Goal: Task Accomplishment & Management: Use online tool/utility

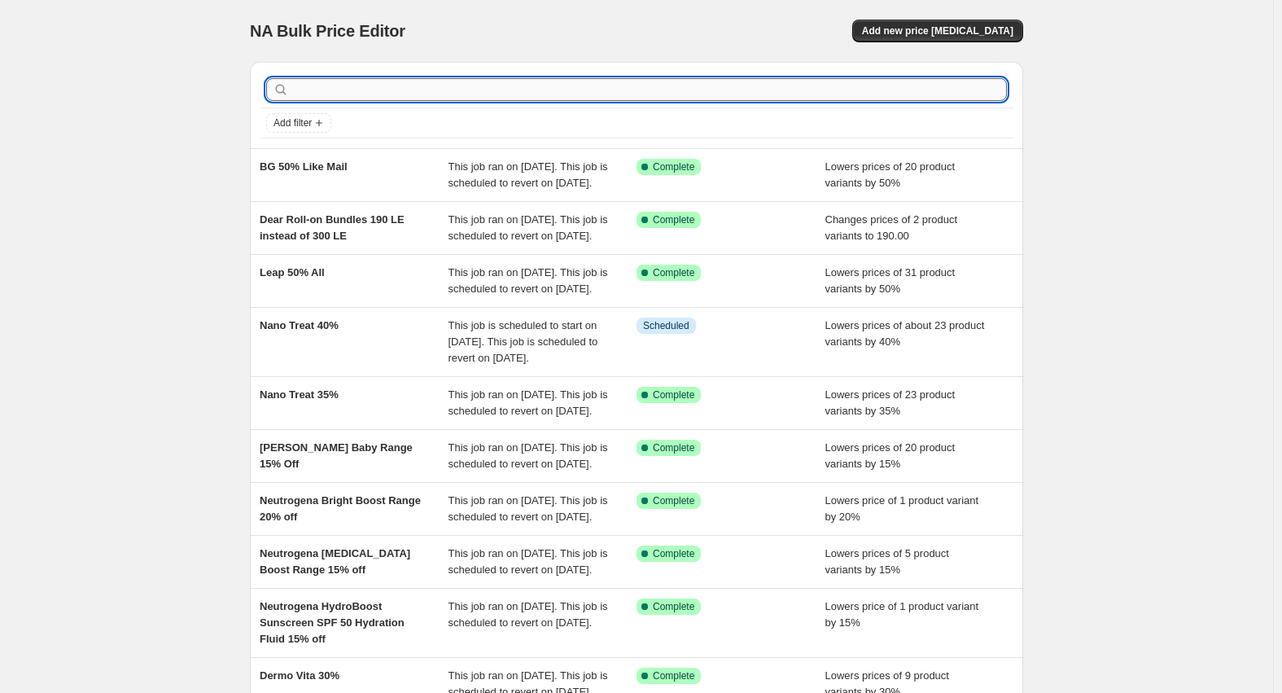
click at [393, 86] on input "text" at bounding box center [649, 89] width 715 height 23
type input "leap"
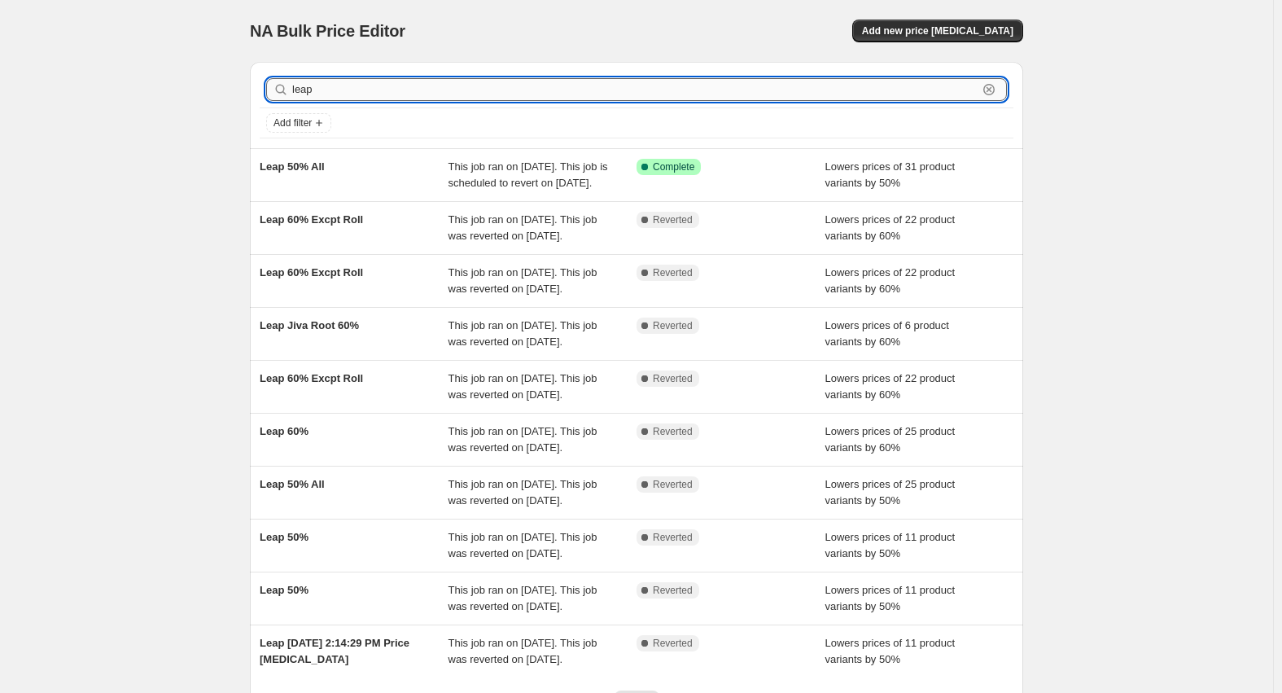
click at [372, 83] on input "leap" at bounding box center [635, 89] width 686 height 23
type input "joh"
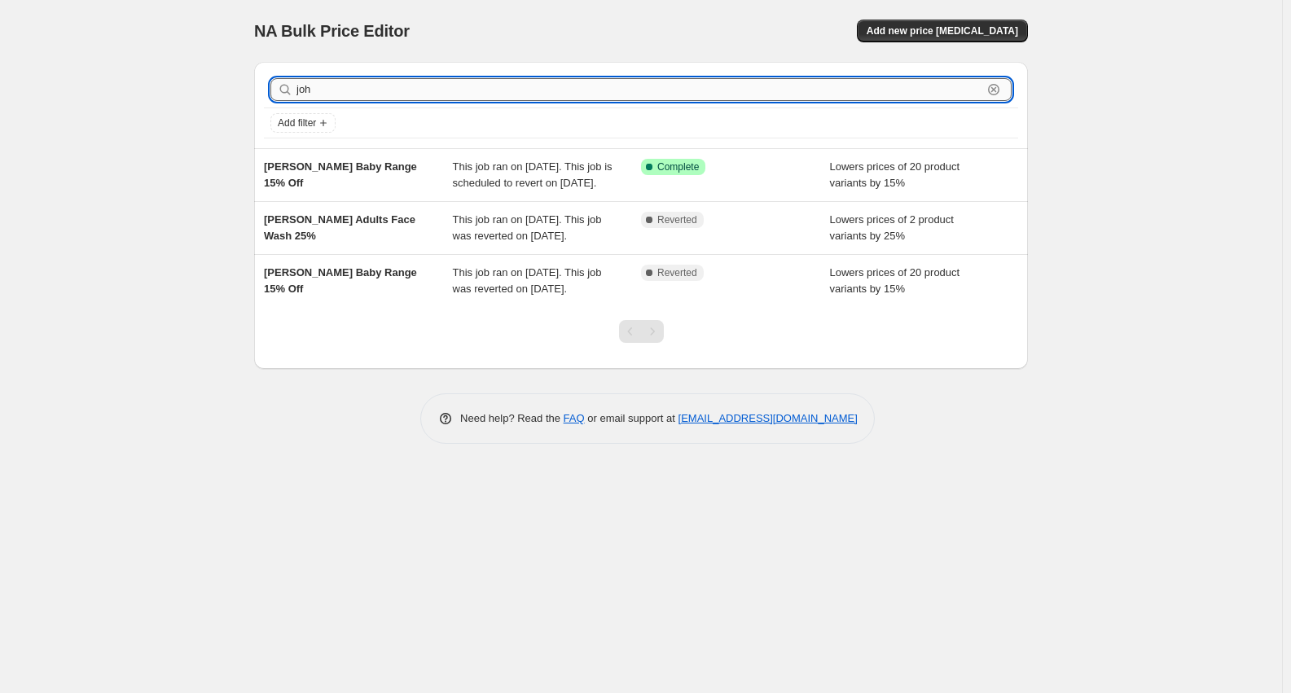
click at [373, 94] on input "joh" at bounding box center [639, 89] width 686 height 23
type input "nano"
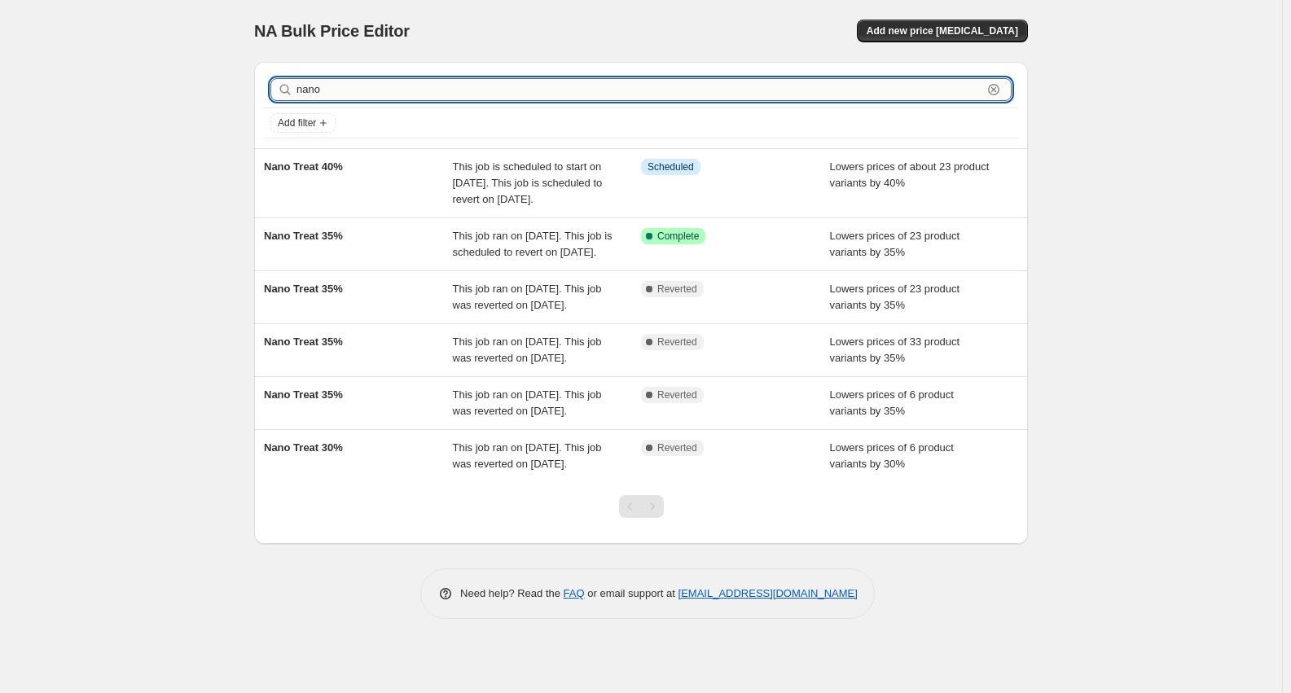
click at [370, 95] on input "nano" at bounding box center [639, 89] width 686 height 23
type input "evel"
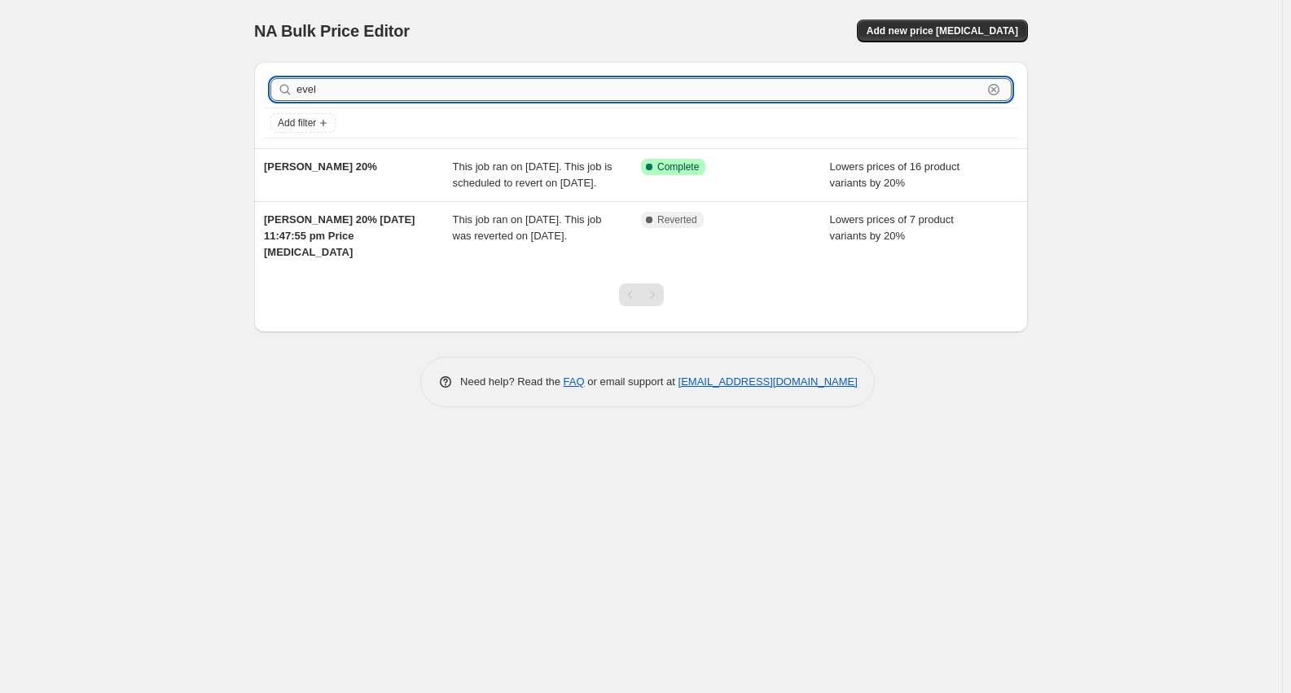
click at [346, 85] on input "evel" at bounding box center [639, 89] width 686 height 23
type input "ogh"
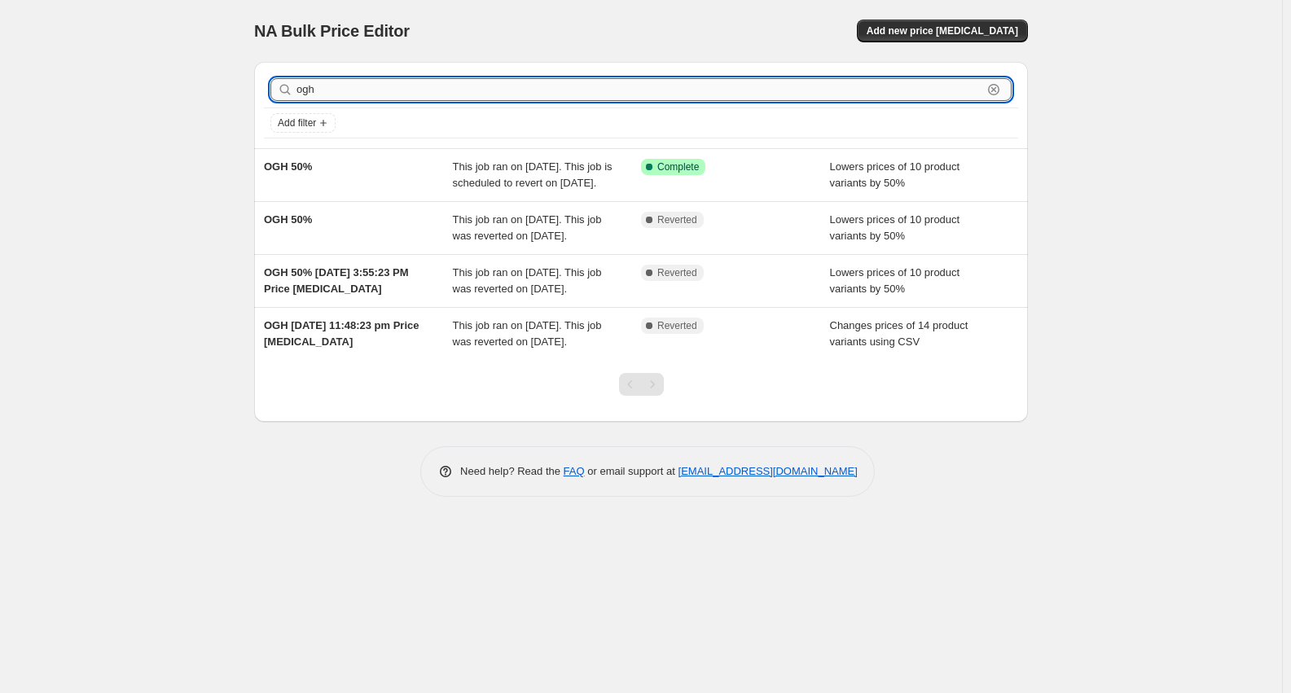
click at [425, 83] on input "ogh" at bounding box center [639, 89] width 686 height 23
type input "kolg"
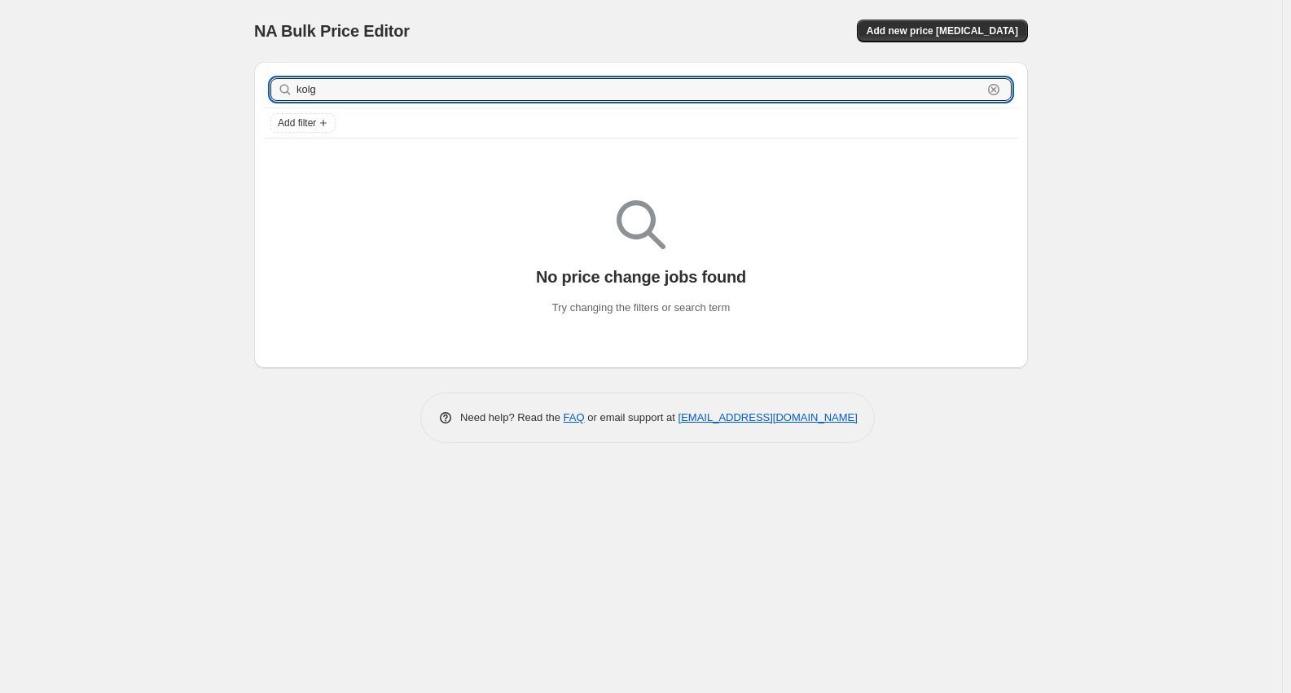
click at [415, 88] on input "kolg" at bounding box center [639, 89] width 686 height 23
type input "kola"
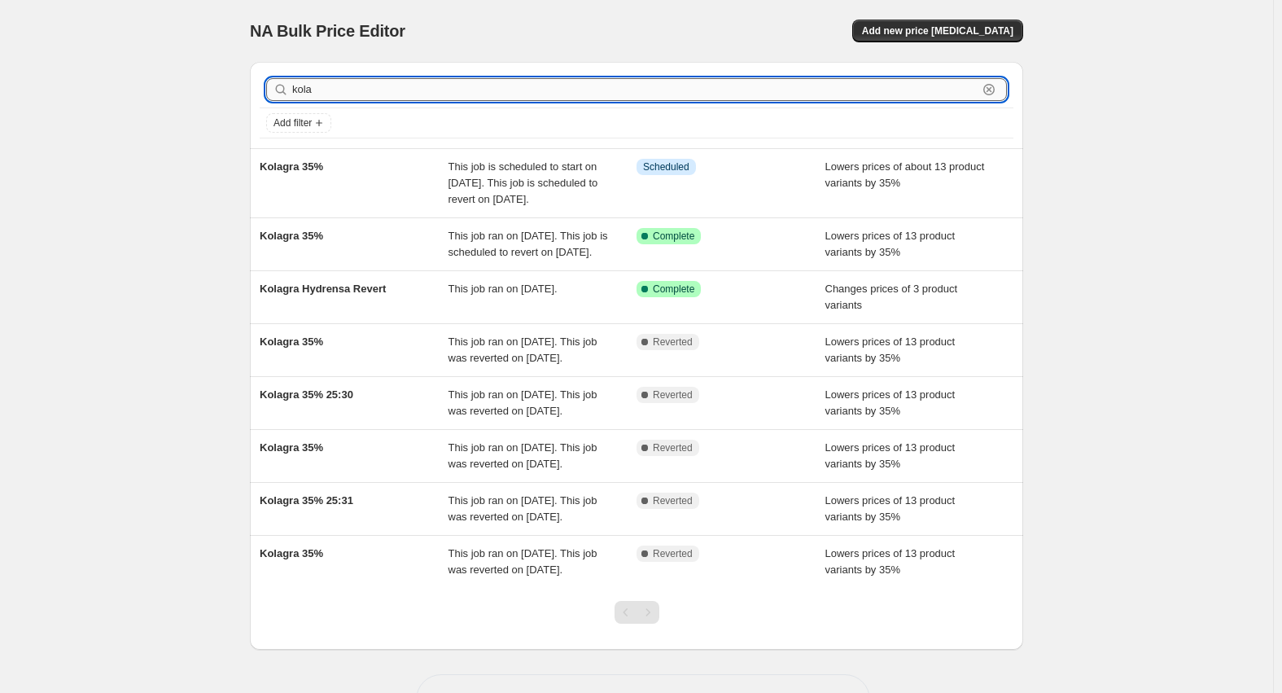
click at [414, 83] on input "kola" at bounding box center [635, 89] width 686 height 23
type input "voila"
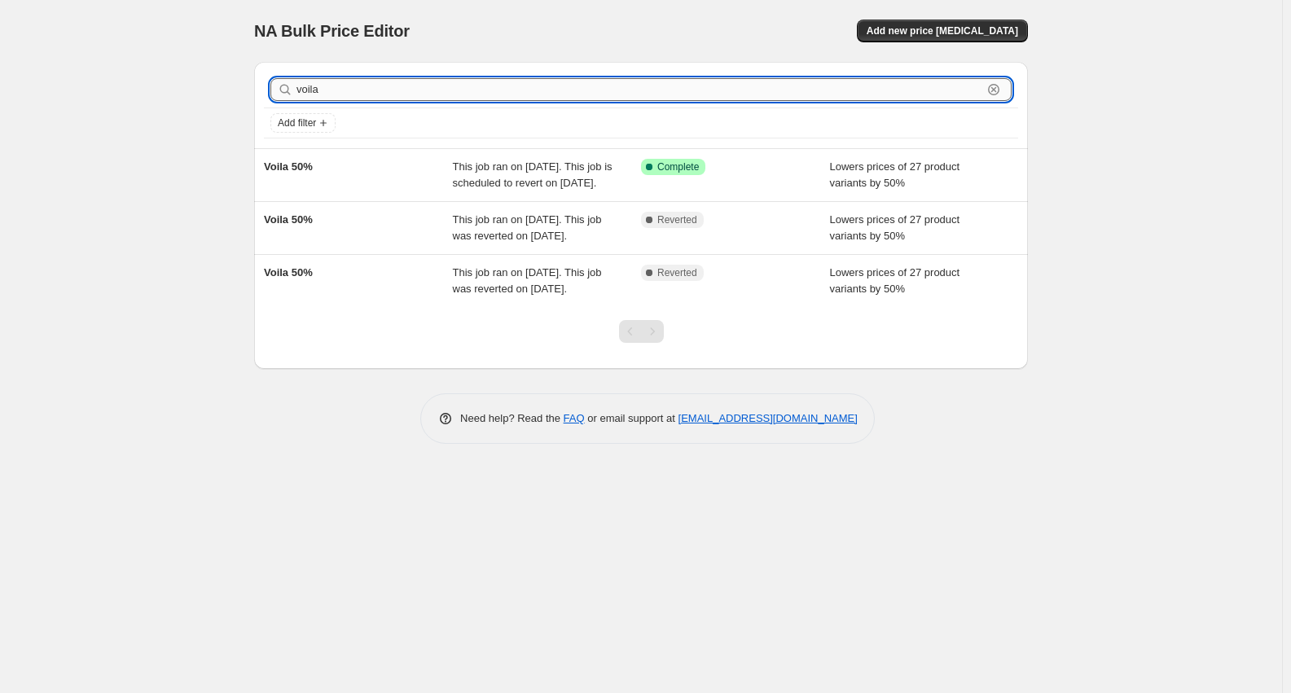
click at [398, 81] on input "voila" at bounding box center [639, 89] width 686 height 23
type input "dermo v"
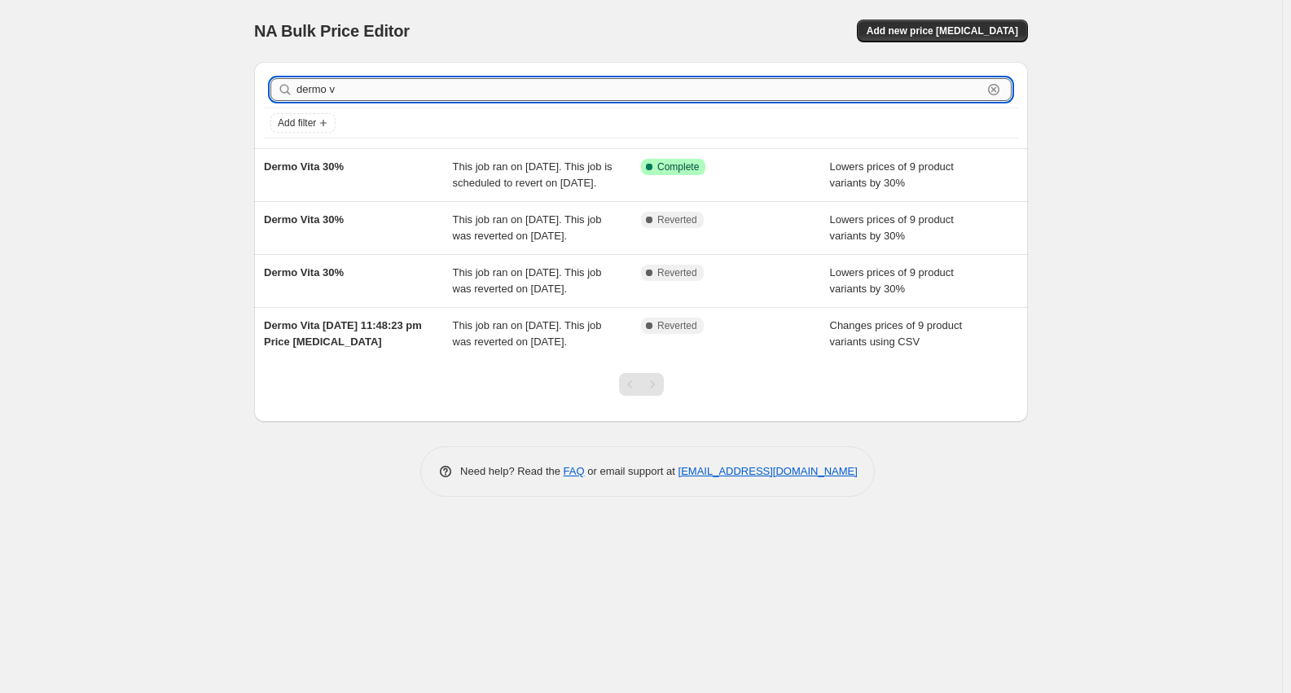
click at [404, 81] on input "dermo v" at bounding box center [639, 89] width 686 height 23
type input "no"
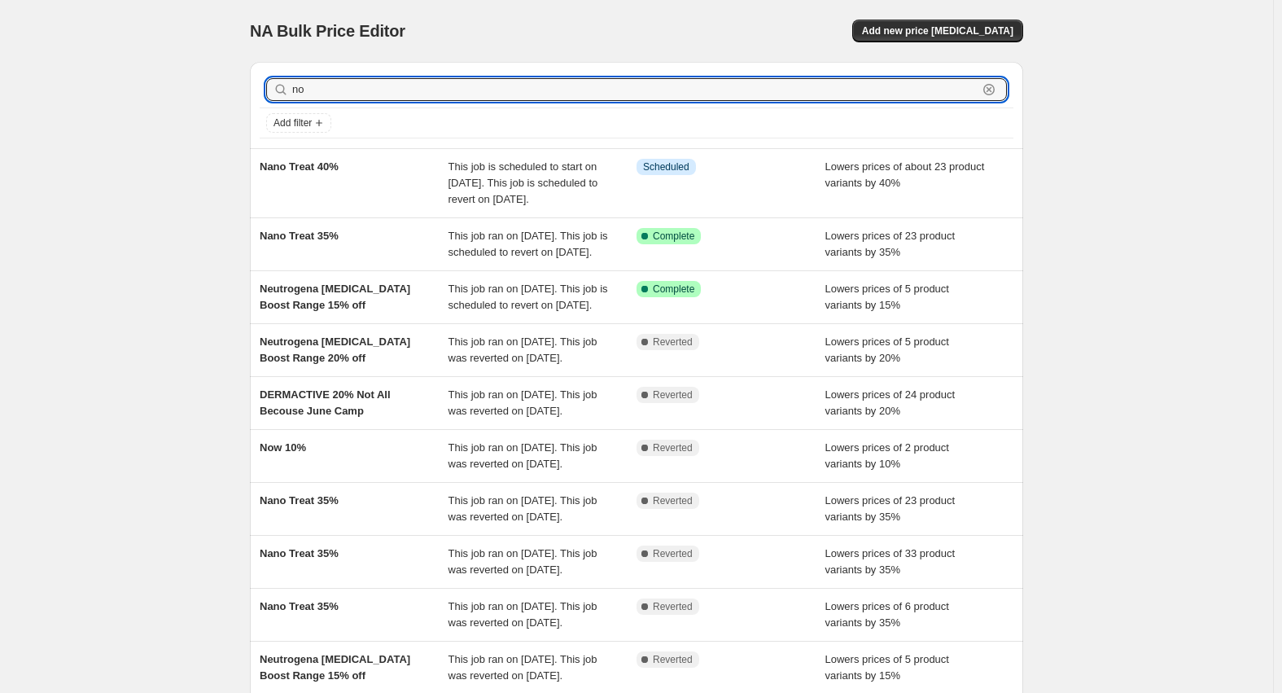
click at [404, 81] on input "no" at bounding box center [635, 89] width 686 height 23
type input "now"
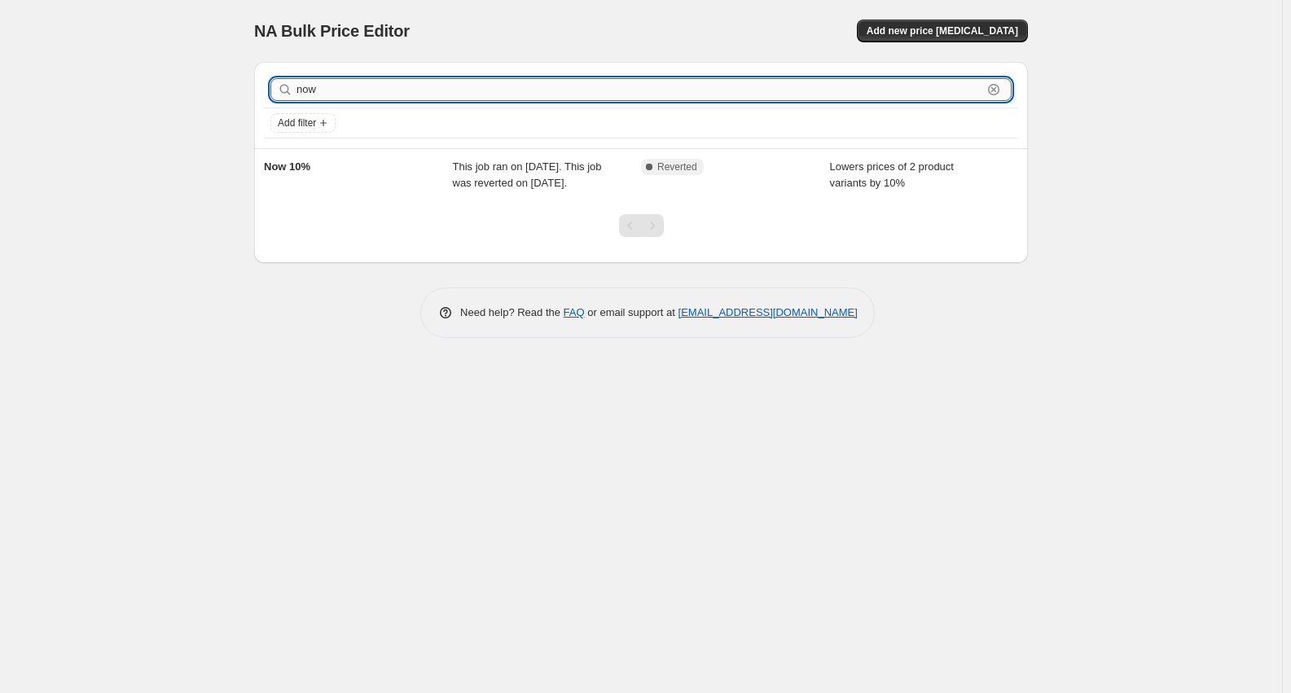
click at [494, 90] on input "now" at bounding box center [639, 89] width 686 height 23
paste input "Miss [PERSON_NAME]"
type input "Miss [PERSON_NAME]"
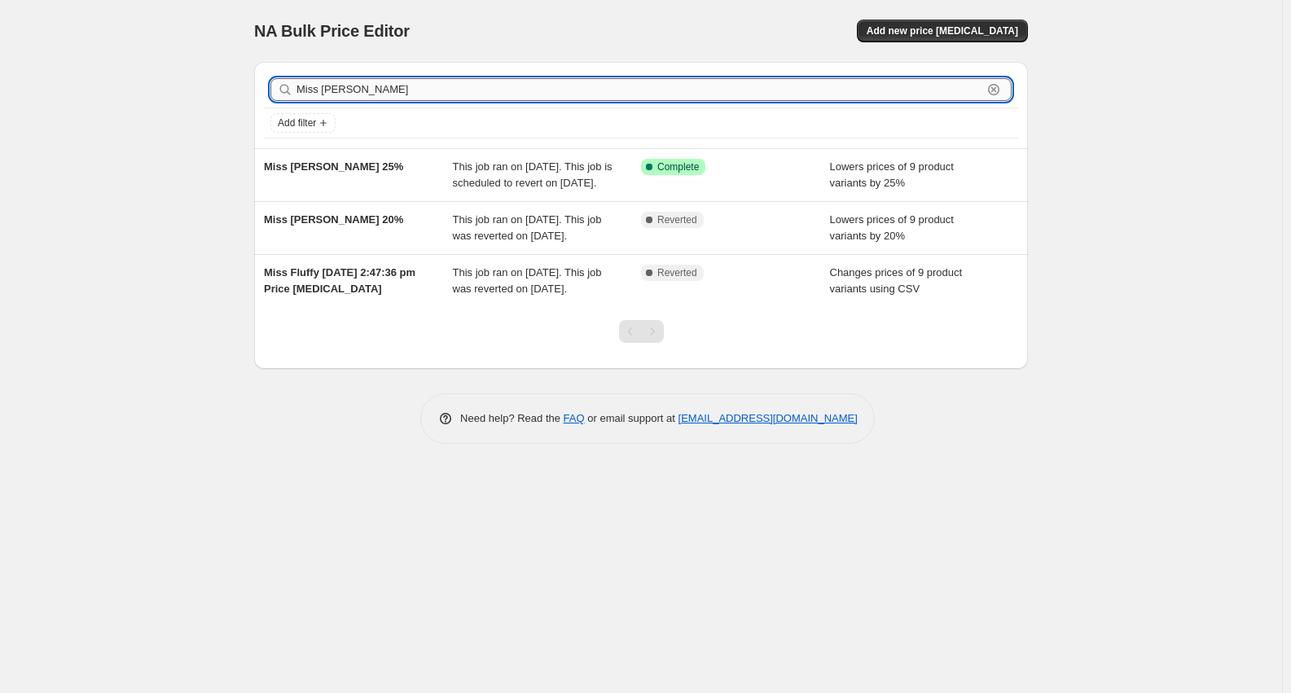
click at [348, 90] on input "Miss [PERSON_NAME]" at bounding box center [639, 89] width 686 height 23
paste input "Smart care"
paste input "text"
type input "Smart care"
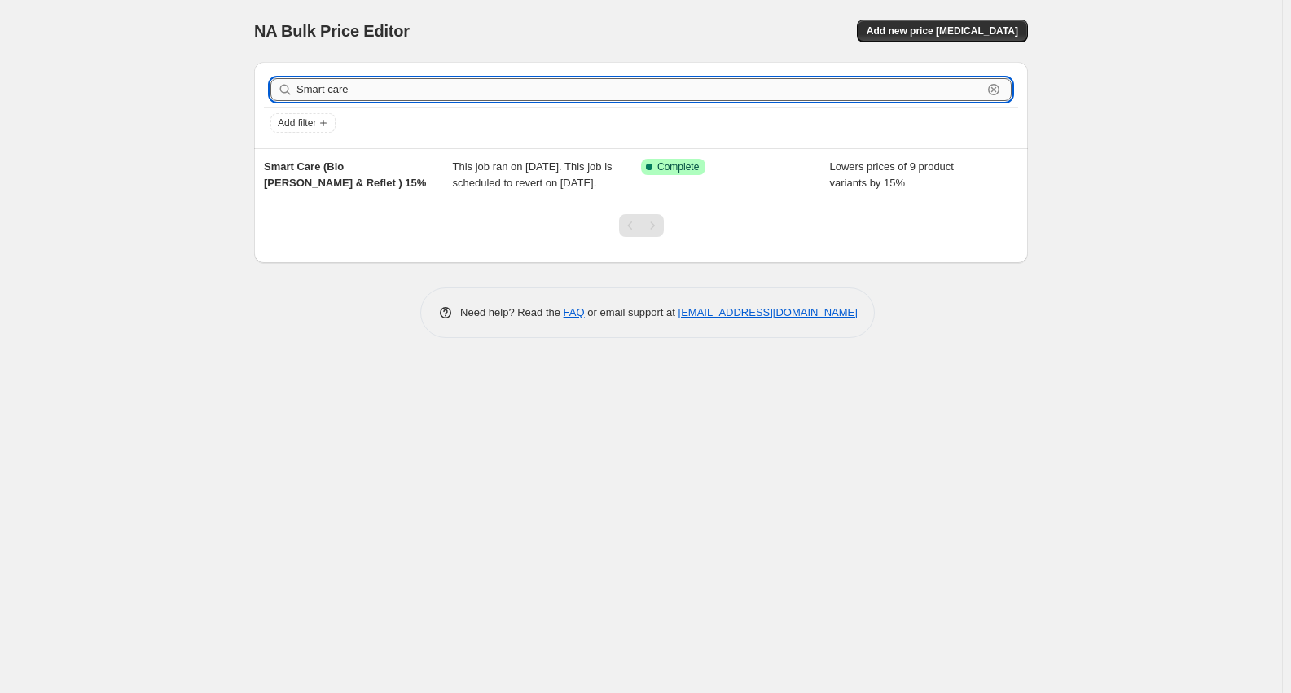
click at [388, 90] on input "Smart care" at bounding box center [639, 89] width 686 height 23
paste input "kinsid"
type input "Skinside"
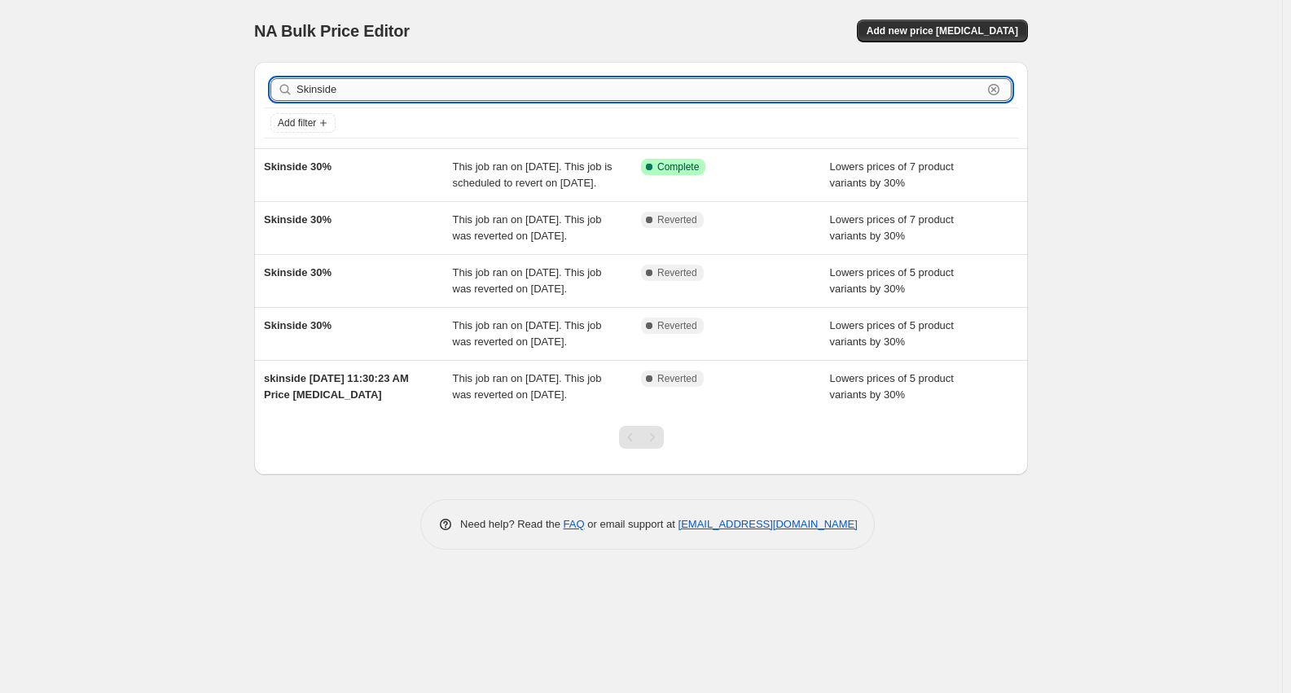
click at [363, 91] on input "Skinside" at bounding box center [639, 89] width 686 height 23
paste input "VINCI&TRIO"
type input "VINCI&TRIO"
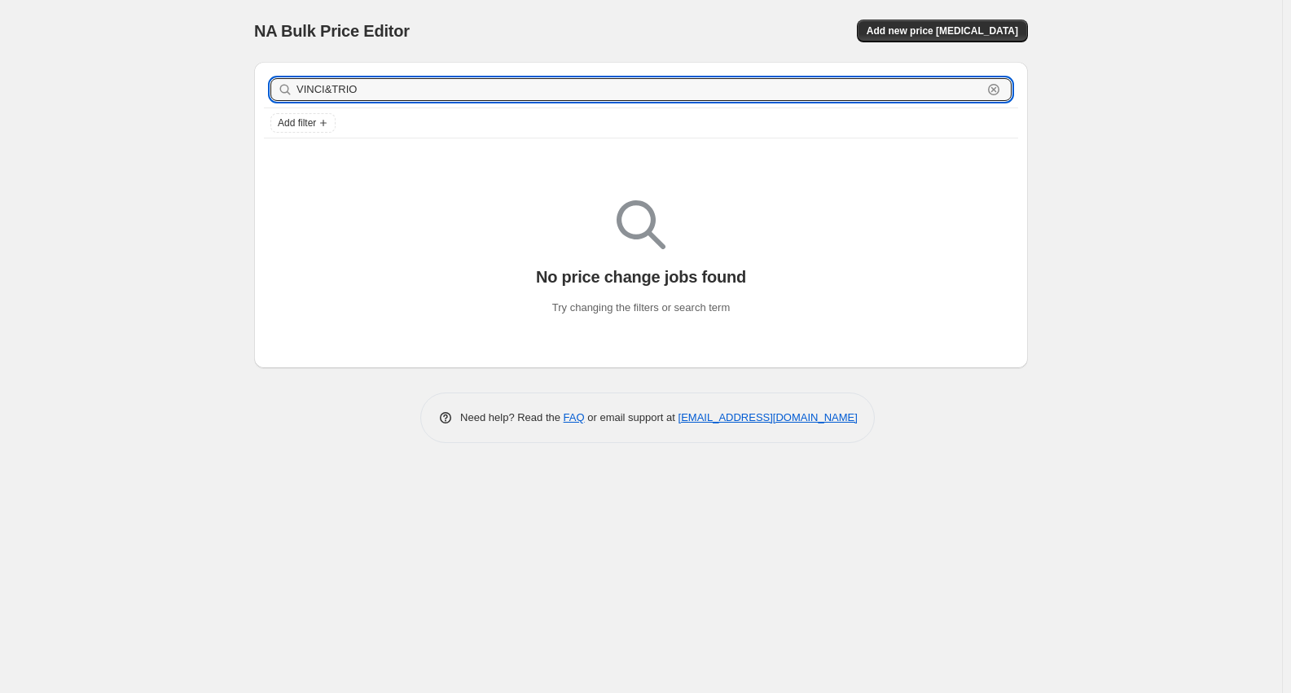
drag, startPoint x: 356, startPoint y: 90, endPoint x: 723, endPoint y: 59, distance: 368.5
click at [723, 59] on div "NA Bulk Price Editor. This page is ready NA Bulk Price Editor Add new price [ME…" at bounding box center [641, 233] width 813 height 467
type input "VINCI&TRIO"
drag, startPoint x: 324, startPoint y: 87, endPoint x: 544, endPoint y: 107, distance: 220.8
click at [544, 107] on div "VINCI&TRIO Clear" at bounding box center [641, 90] width 754 height 37
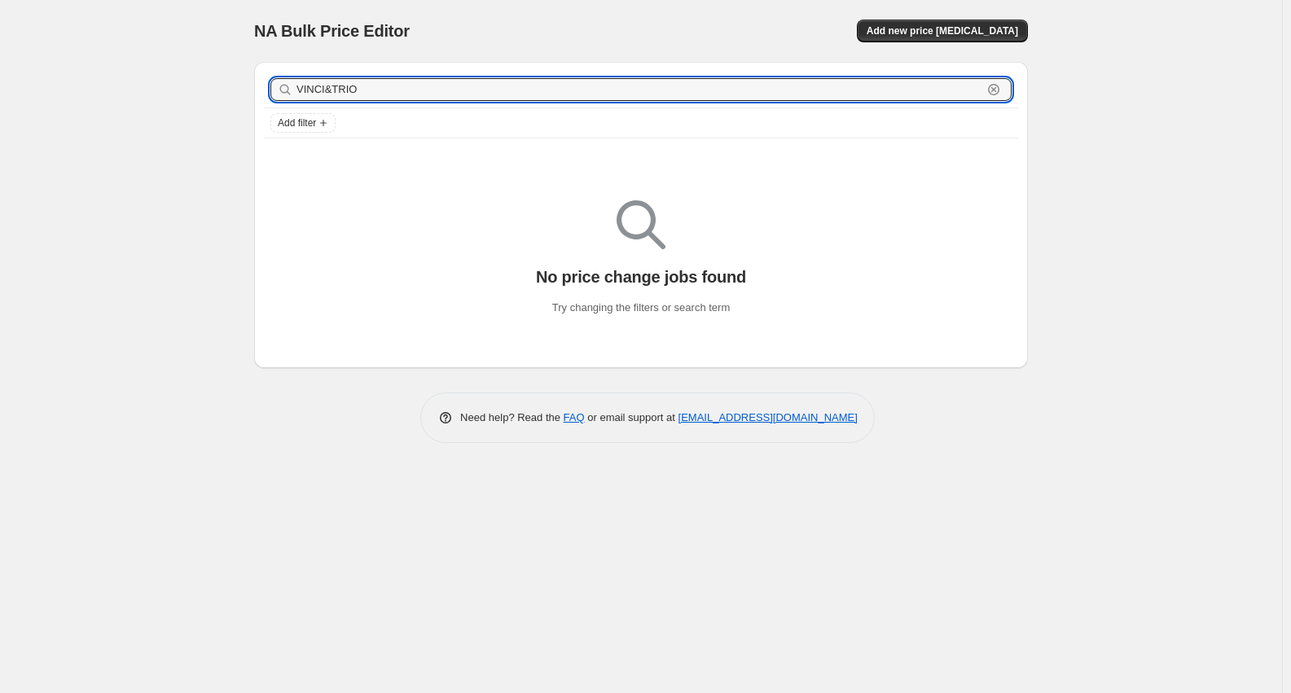
type input "VINCI"
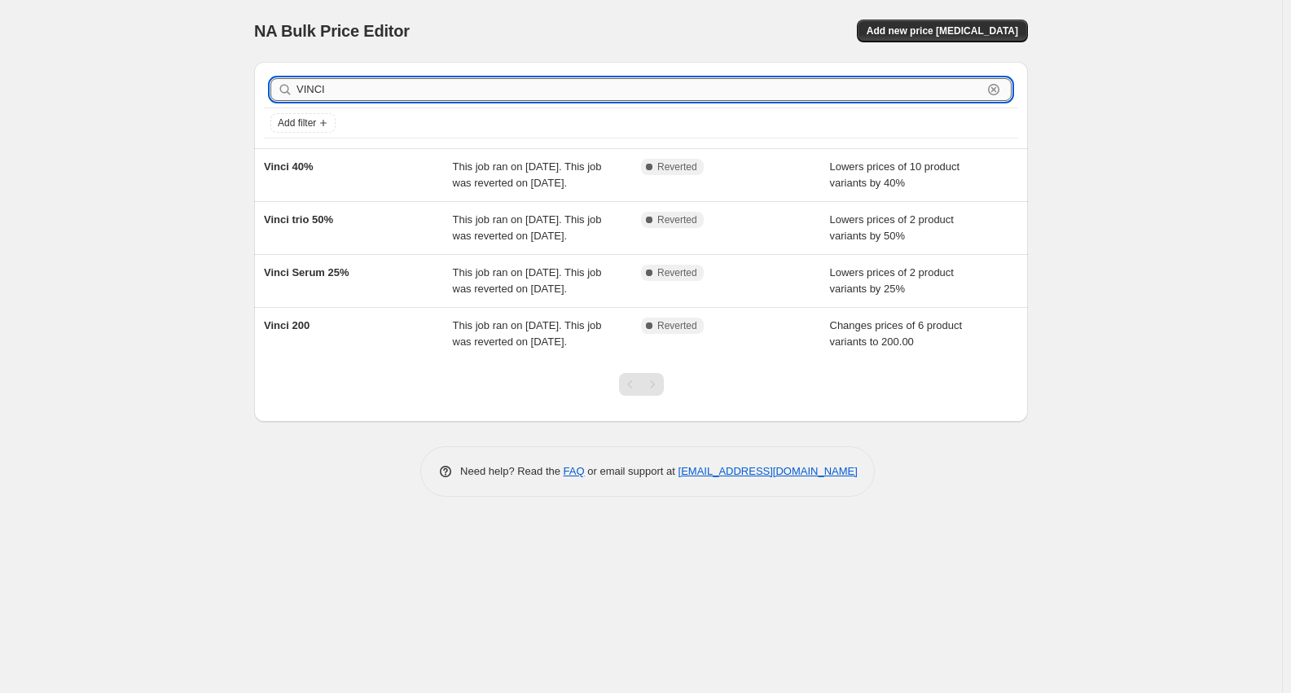
click at [481, 90] on input "VINCI" at bounding box center [639, 89] width 686 height 23
type input "يثقةش"
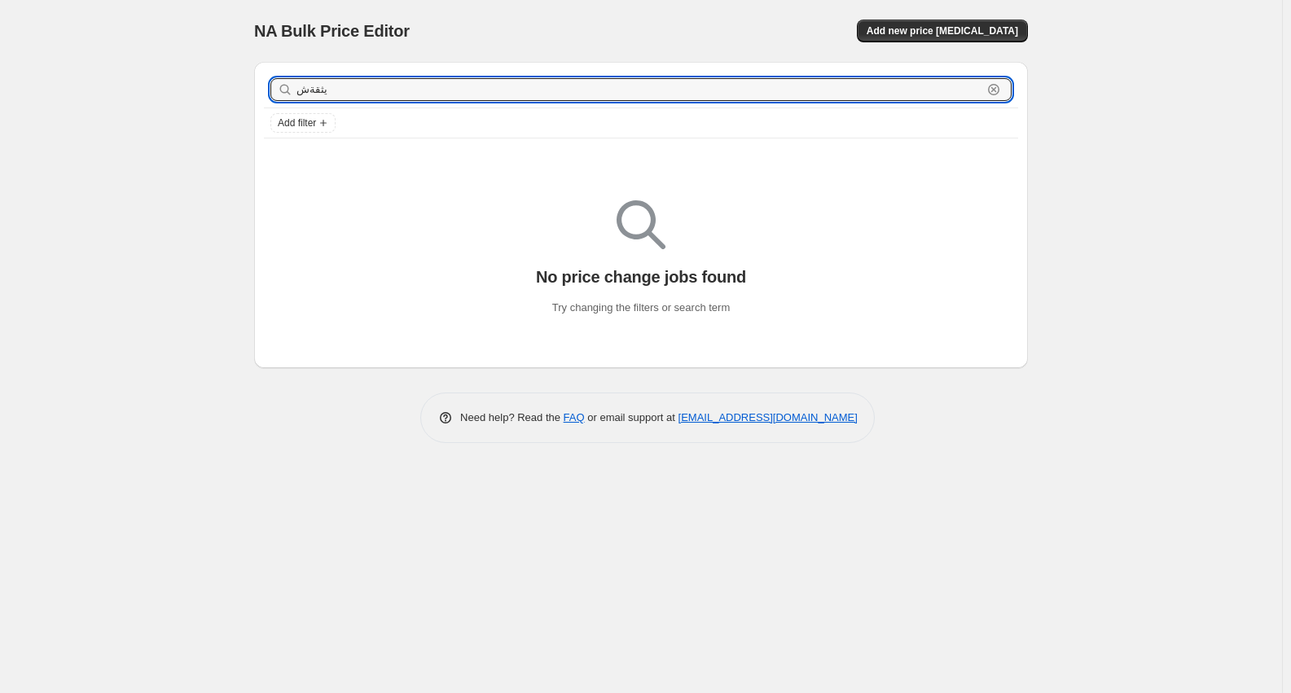
click at [481, 90] on input "يثقةش" at bounding box center [639, 89] width 686 height 23
type input "derma"
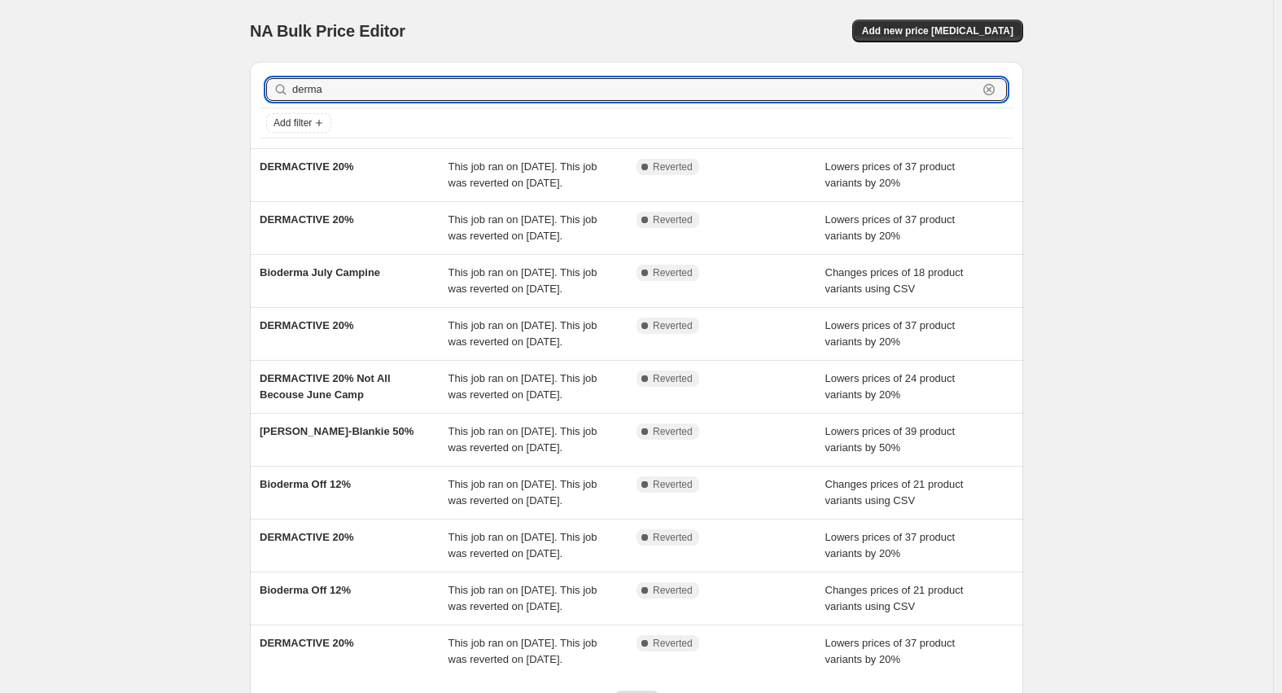
click at [428, 83] on input "derma" at bounding box center [635, 89] width 686 height 23
type input "dermat"
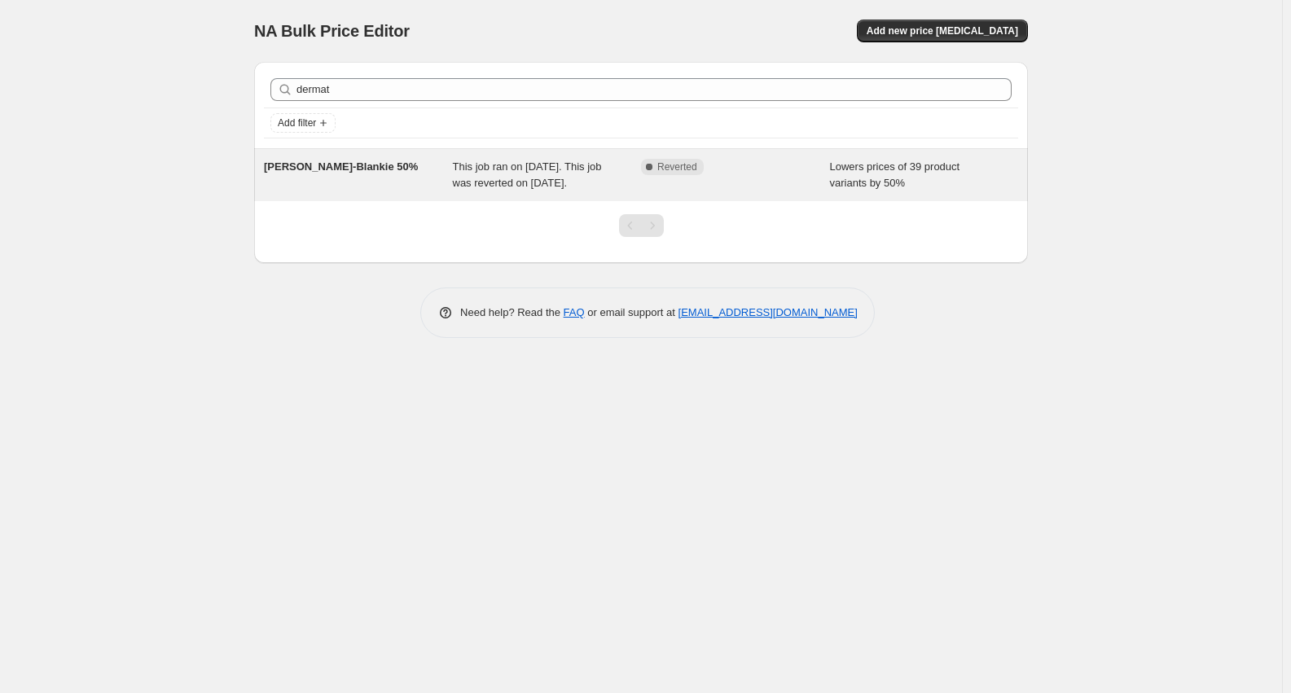
click at [368, 174] on div "[PERSON_NAME]-Blankie 50%" at bounding box center [358, 175] width 189 height 33
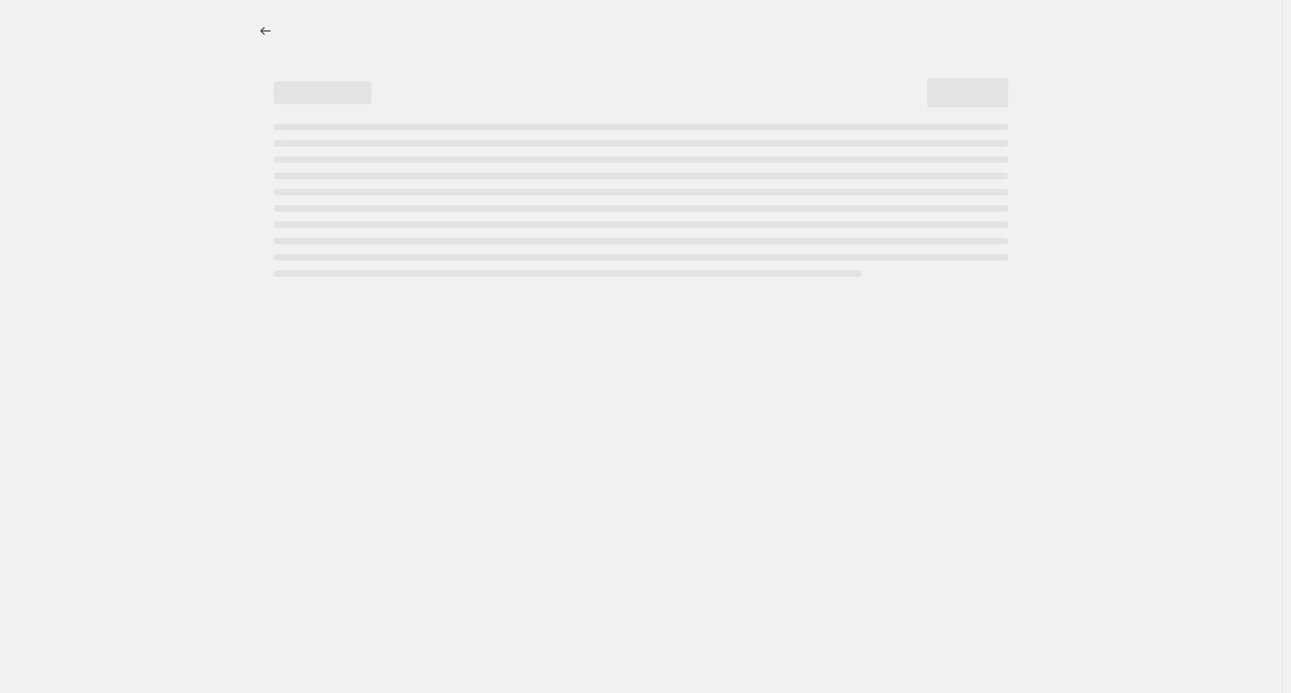
select select "percentage"
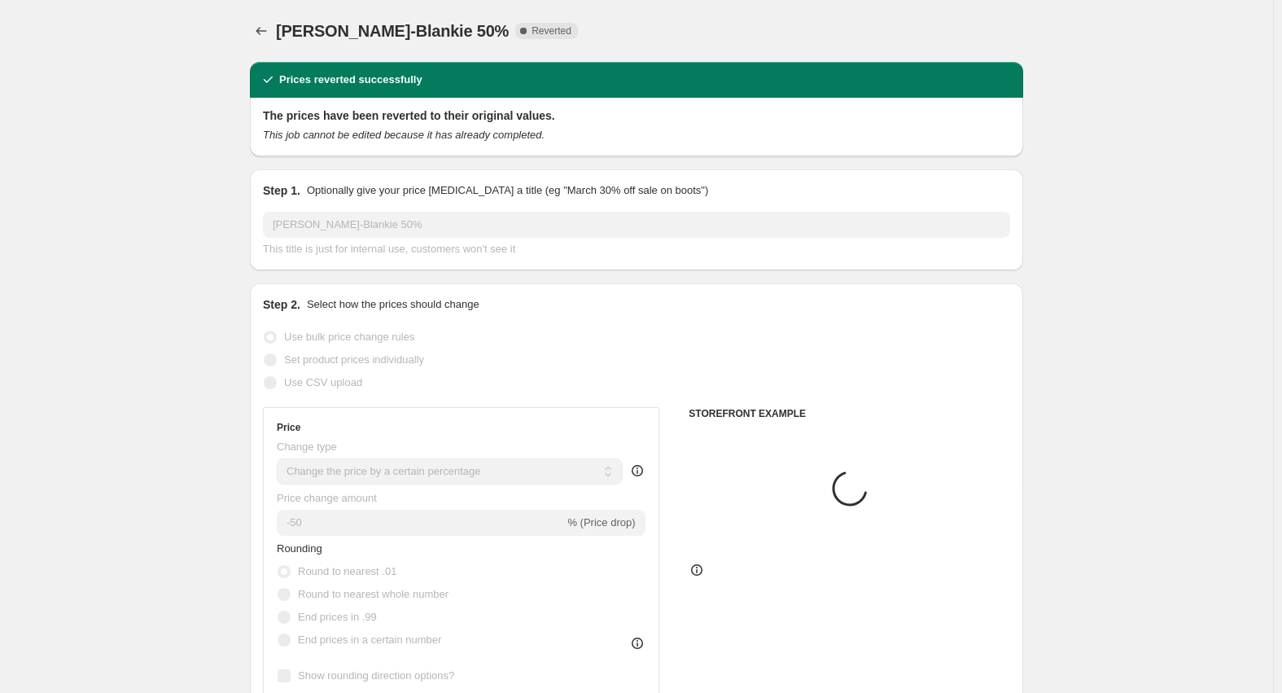
select select "collection"
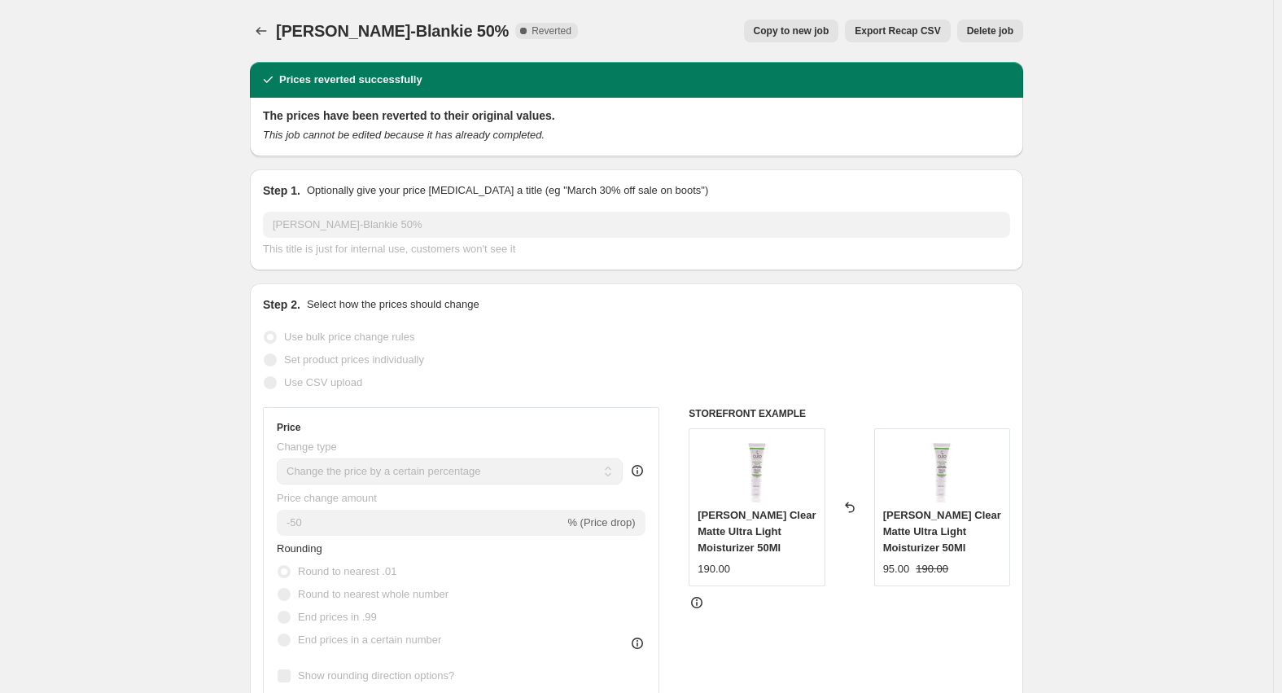
click at [821, 36] on span "Copy to new job" at bounding box center [792, 30] width 76 height 13
select select "percentage"
select select "collection"
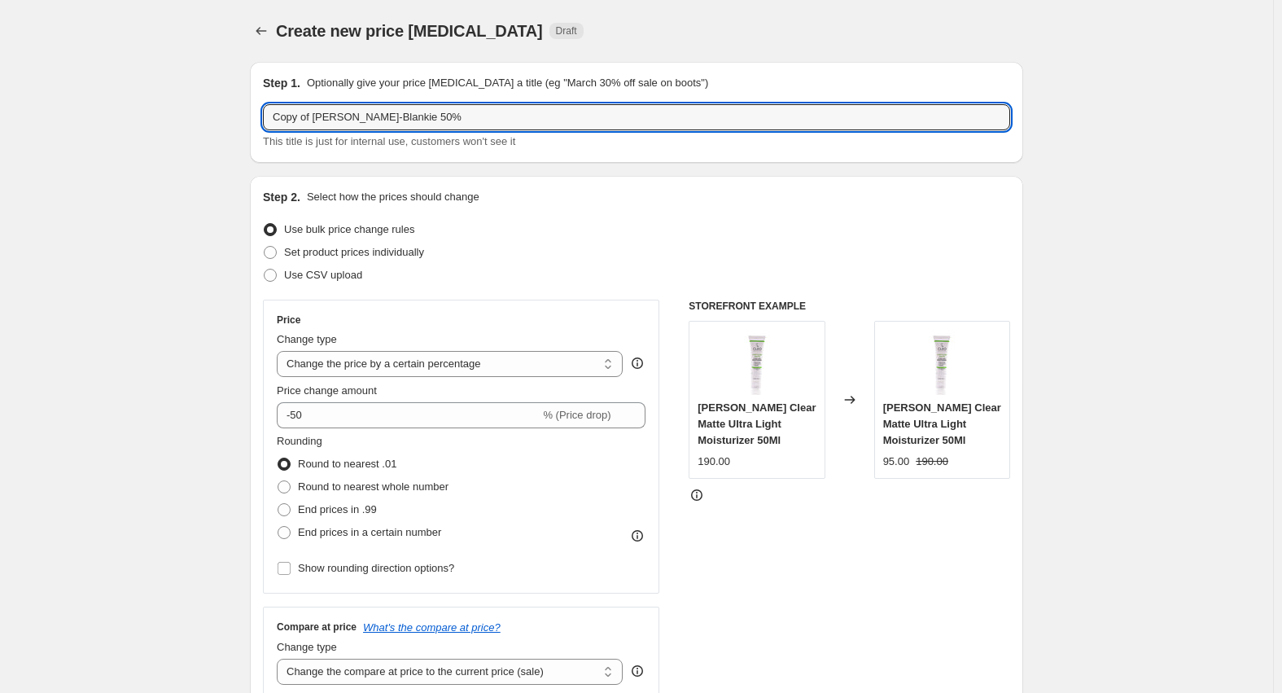
drag, startPoint x: 316, startPoint y: 112, endPoint x: 38, endPoint y: 147, distance: 279.8
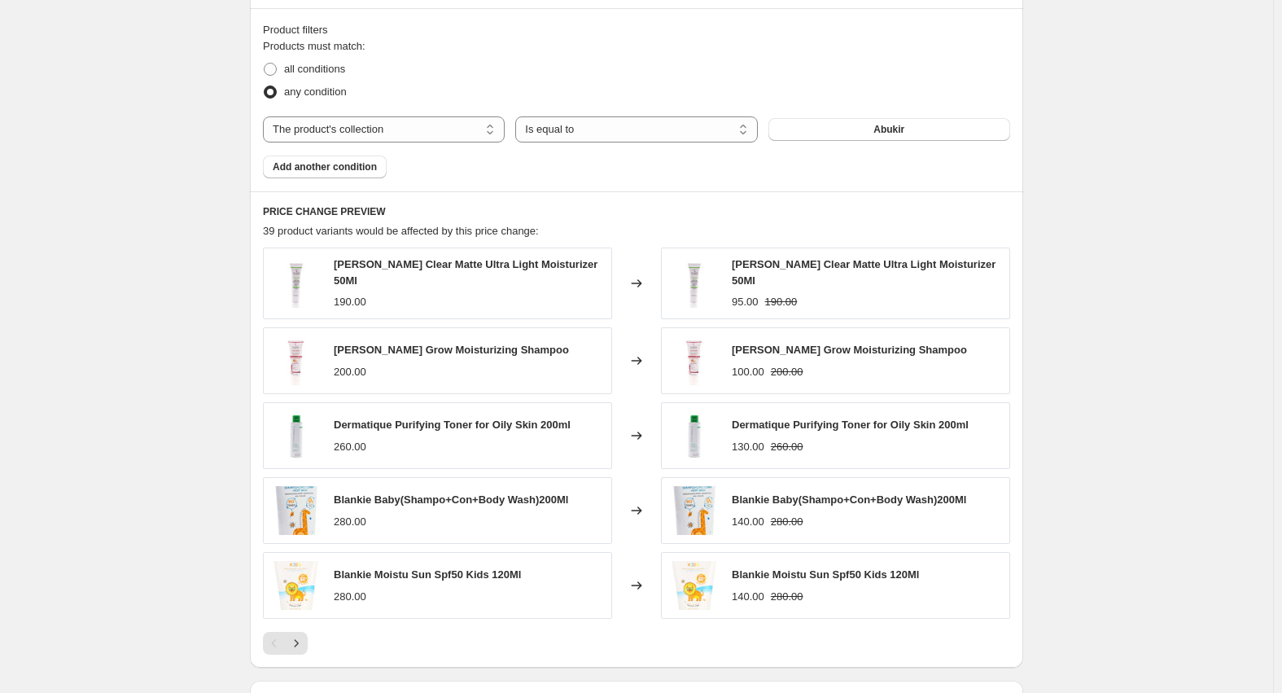
scroll to position [1119, 0]
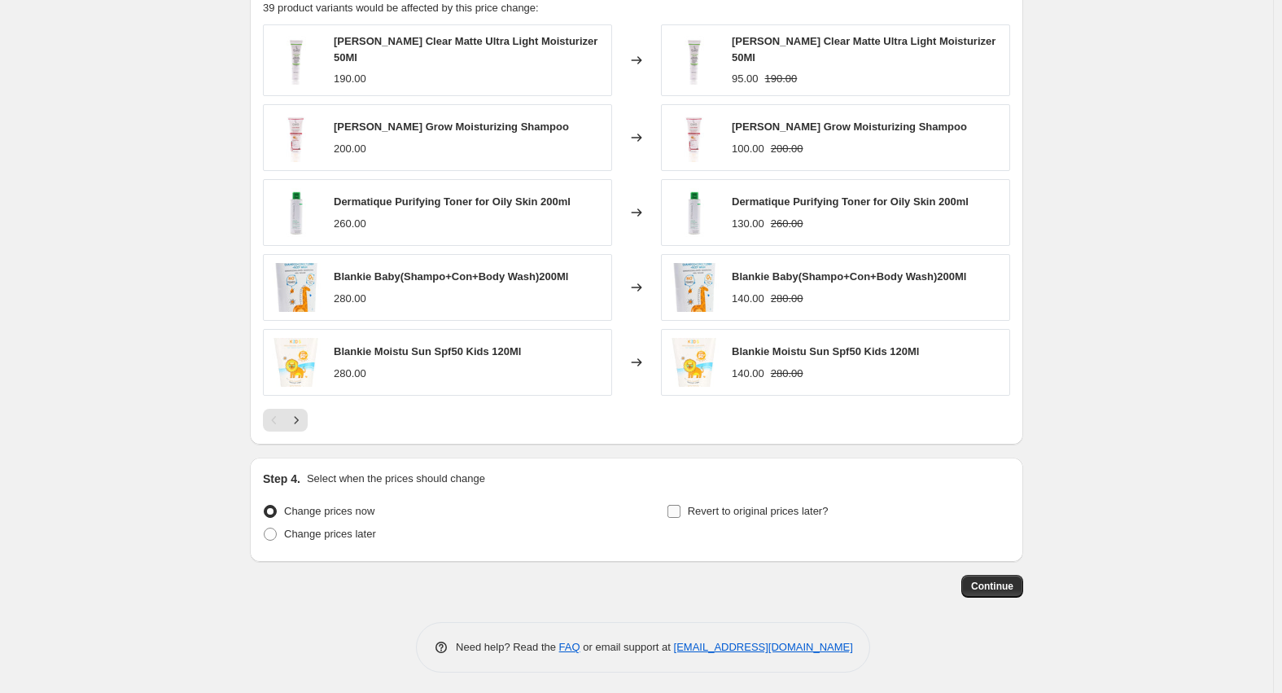
type input "[PERSON_NAME]-Blankie 50%"
click at [734, 508] on span "Revert to original prices later?" at bounding box center [758, 511] width 141 height 12
click at [681, 508] on input "Revert to original prices later?" at bounding box center [674, 511] width 13 height 13
checkbox input "true"
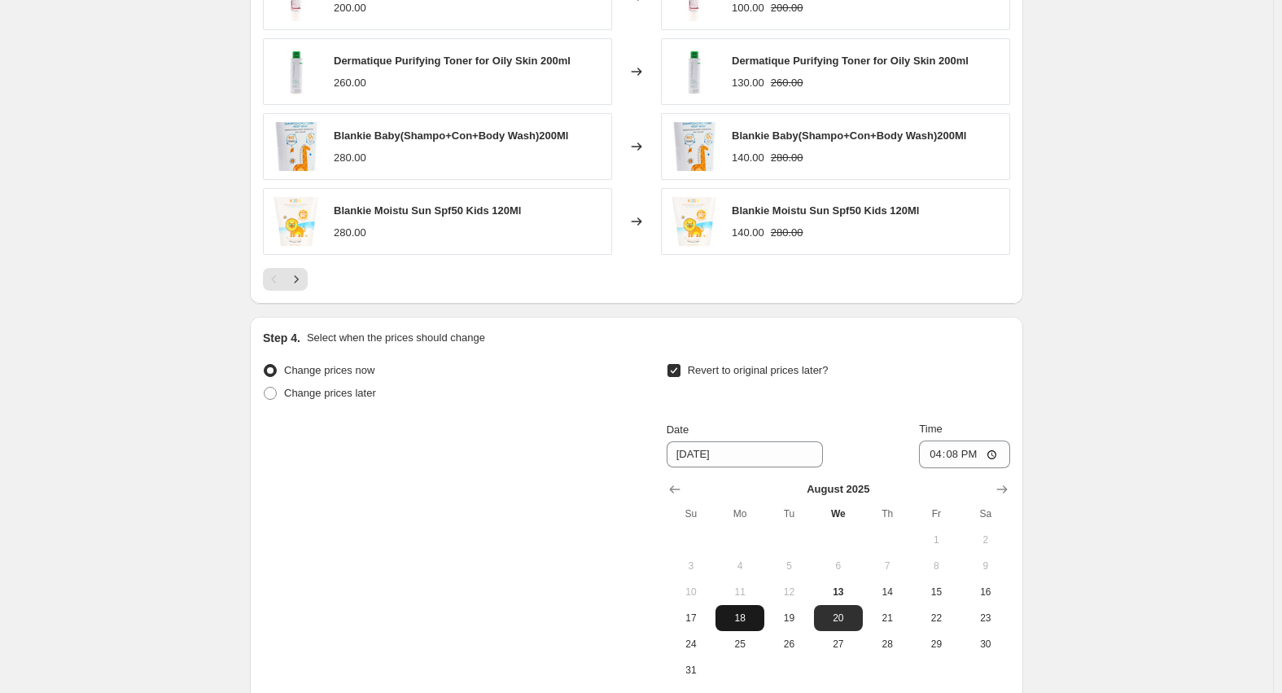
scroll to position [1423, 0]
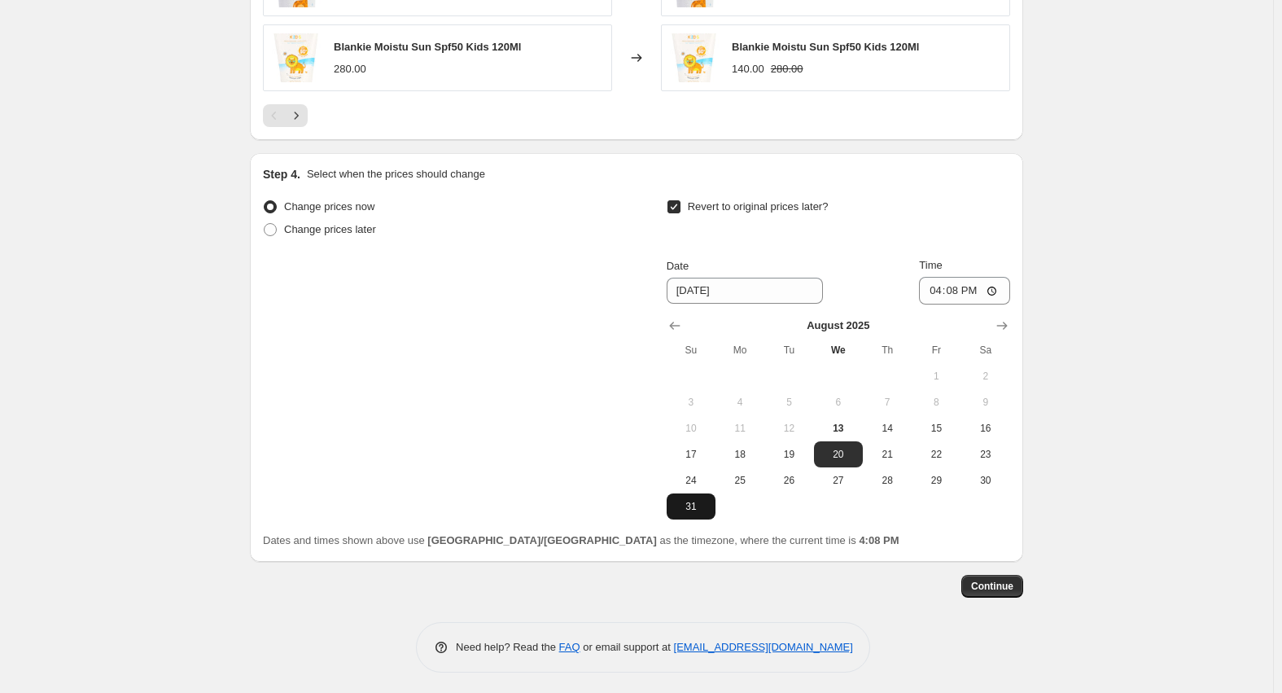
click at [701, 500] on span "31" at bounding box center [691, 506] width 36 height 13
type input "[DATE]"
click at [939, 295] on input "16:08" at bounding box center [964, 291] width 91 height 28
type input "23:59"
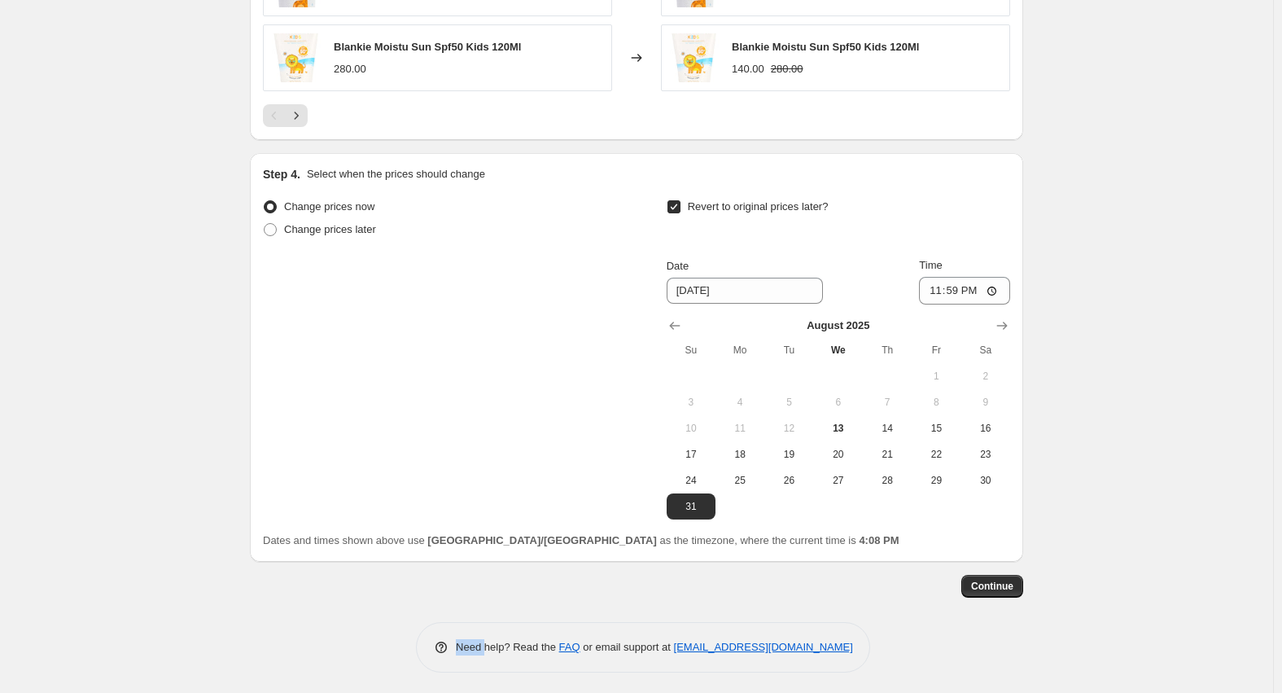
click at [1006, 580] on span "Continue" at bounding box center [992, 586] width 42 height 13
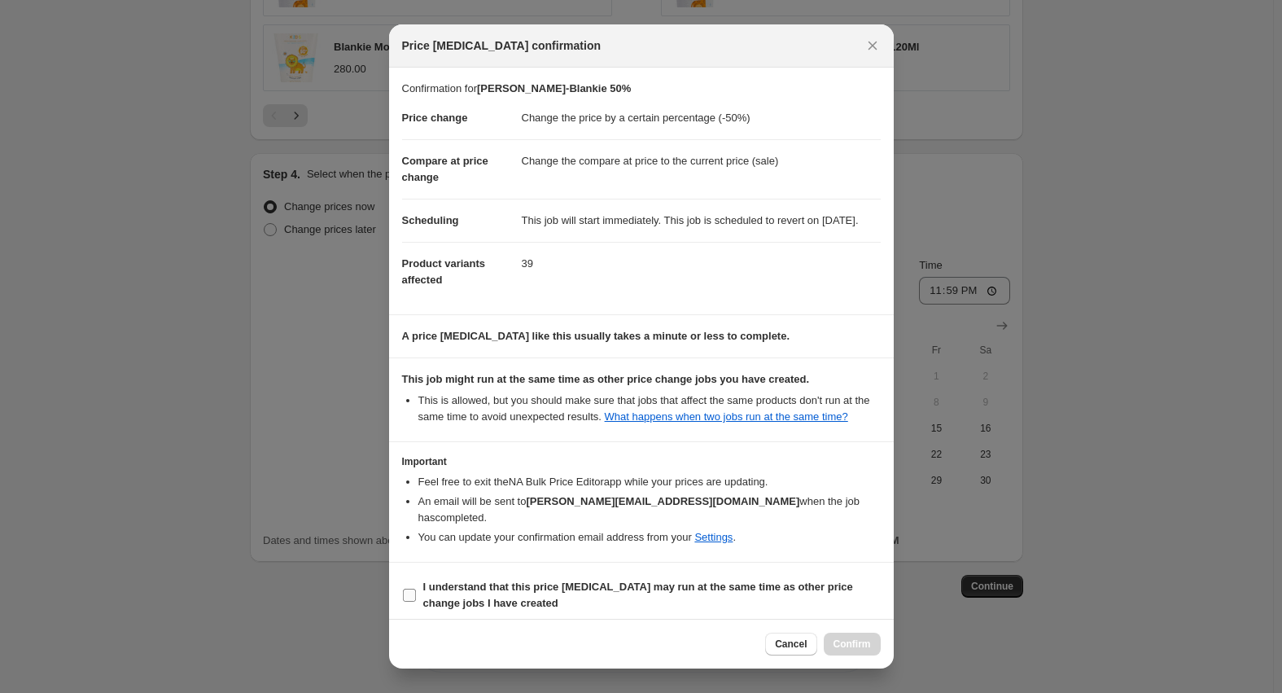
click at [538, 590] on b "I understand that this price [MEDICAL_DATA] may run at the same time as other p…" at bounding box center [638, 595] width 430 height 28
click at [416, 590] on input "I understand that this price [MEDICAL_DATA] may run at the same time as other p…" at bounding box center [409, 595] width 13 height 13
checkbox input "true"
click at [868, 651] on button "Confirm" at bounding box center [852, 644] width 57 height 23
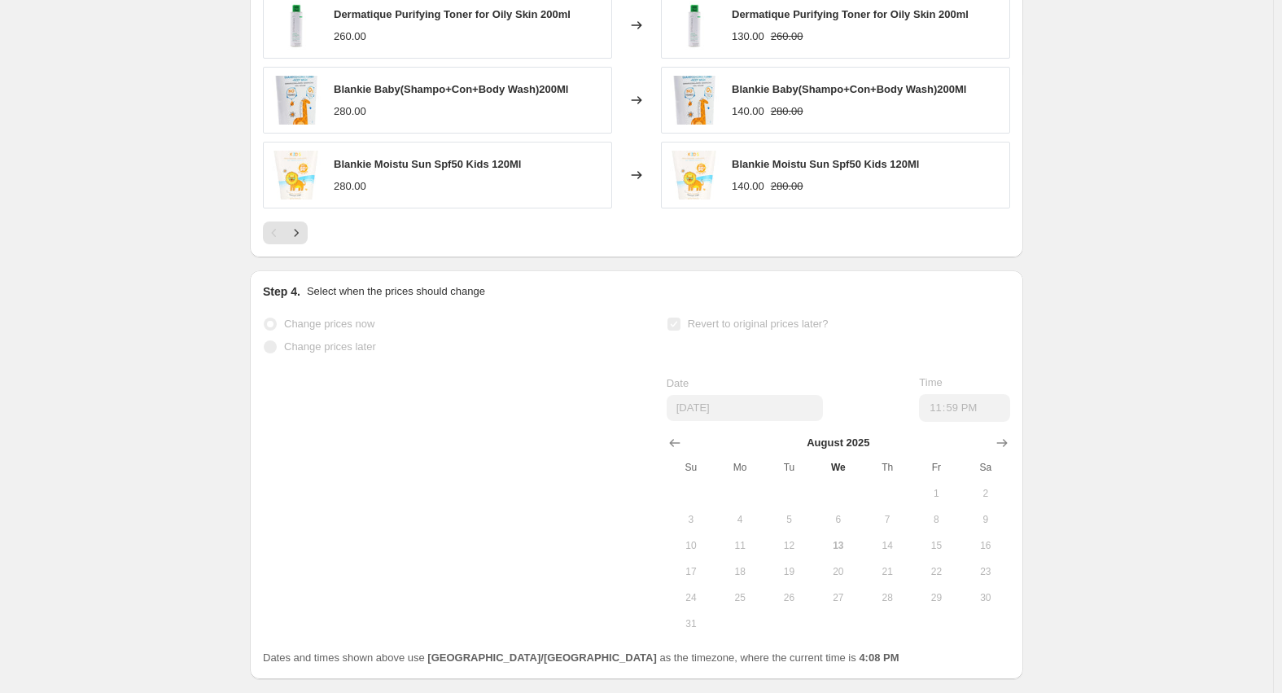
scroll to position [1466, 0]
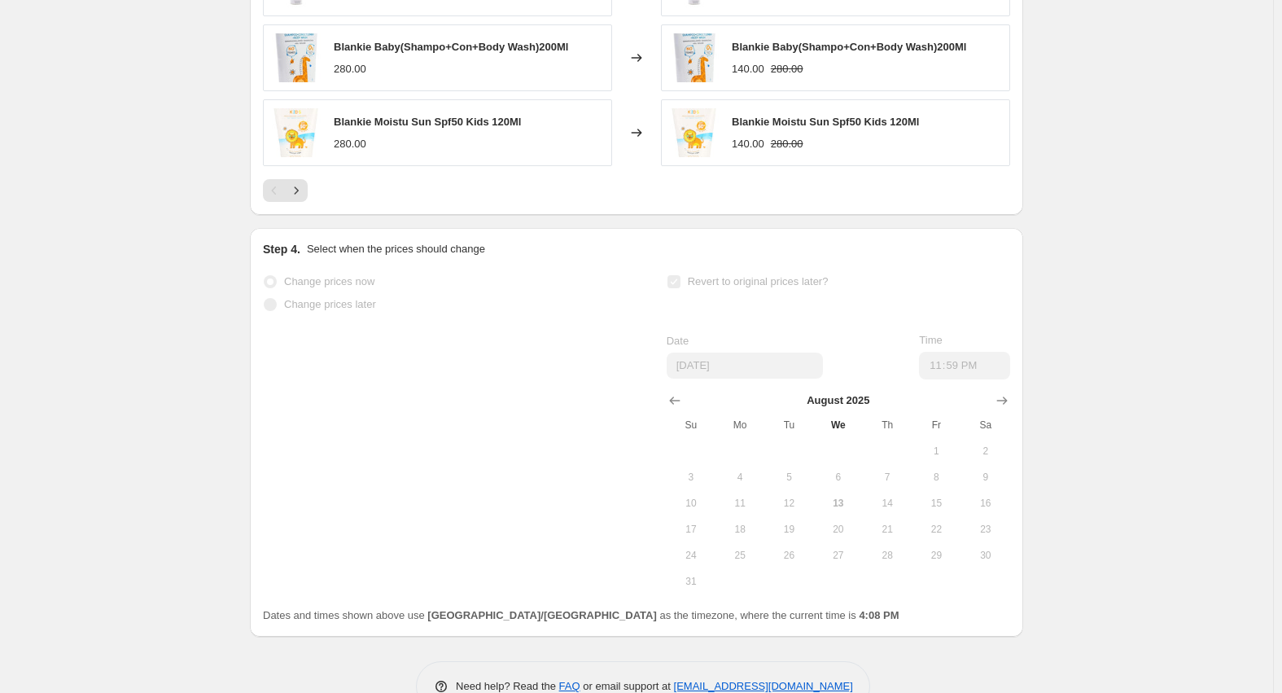
select select "percentage"
select select "collection"
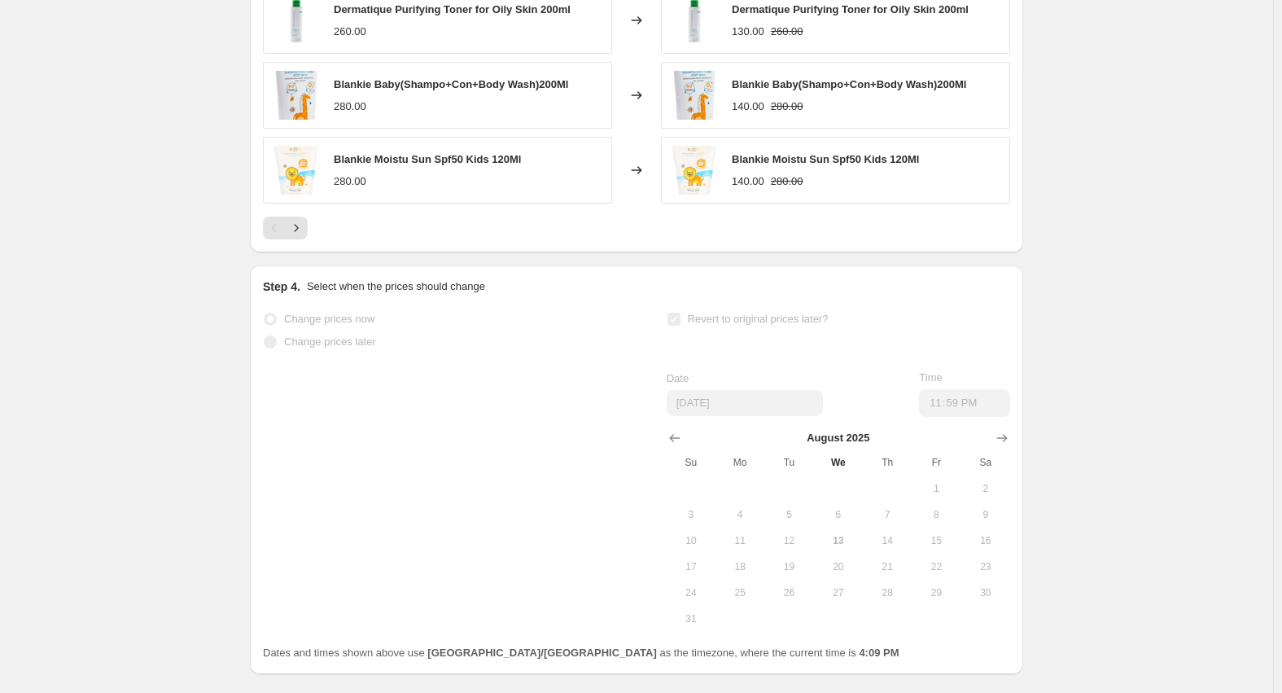
scroll to position [0, 0]
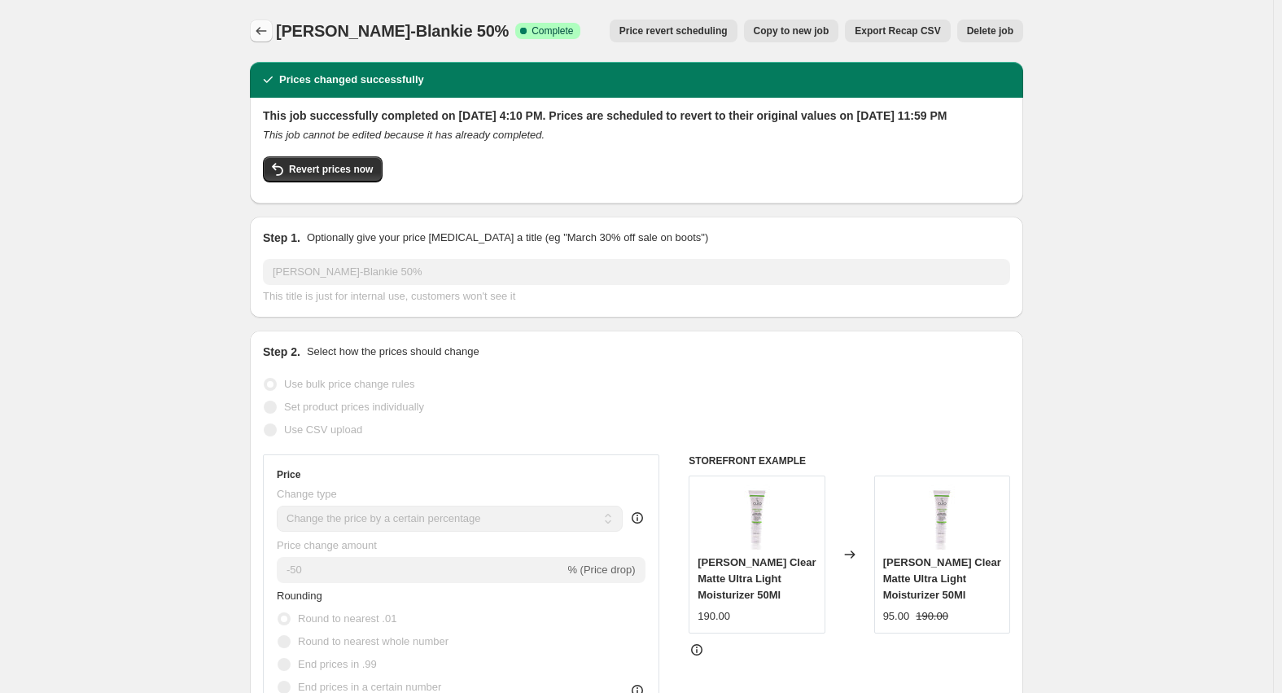
click at [265, 23] on button "Price change jobs" at bounding box center [261, 31] width 23 height 23
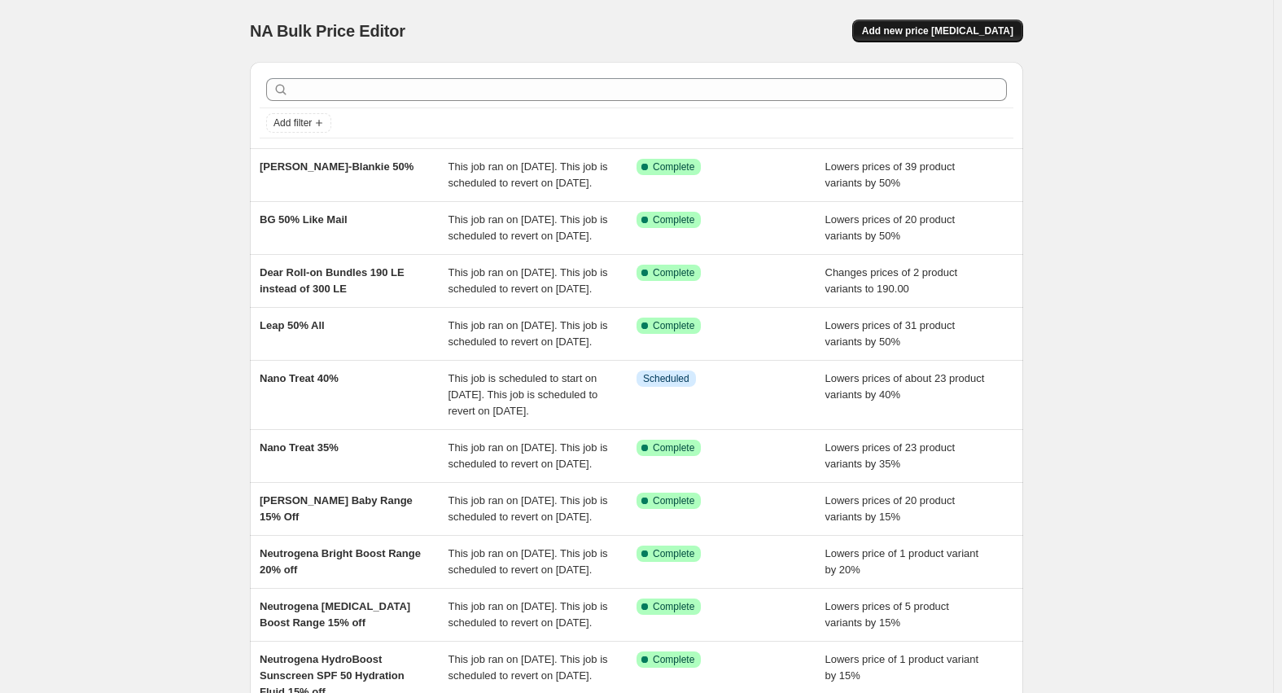
click at [941, 31] on span "Add new price [MEDICAL_DATA]" at bounding box center [937, 30] width 151 height 13
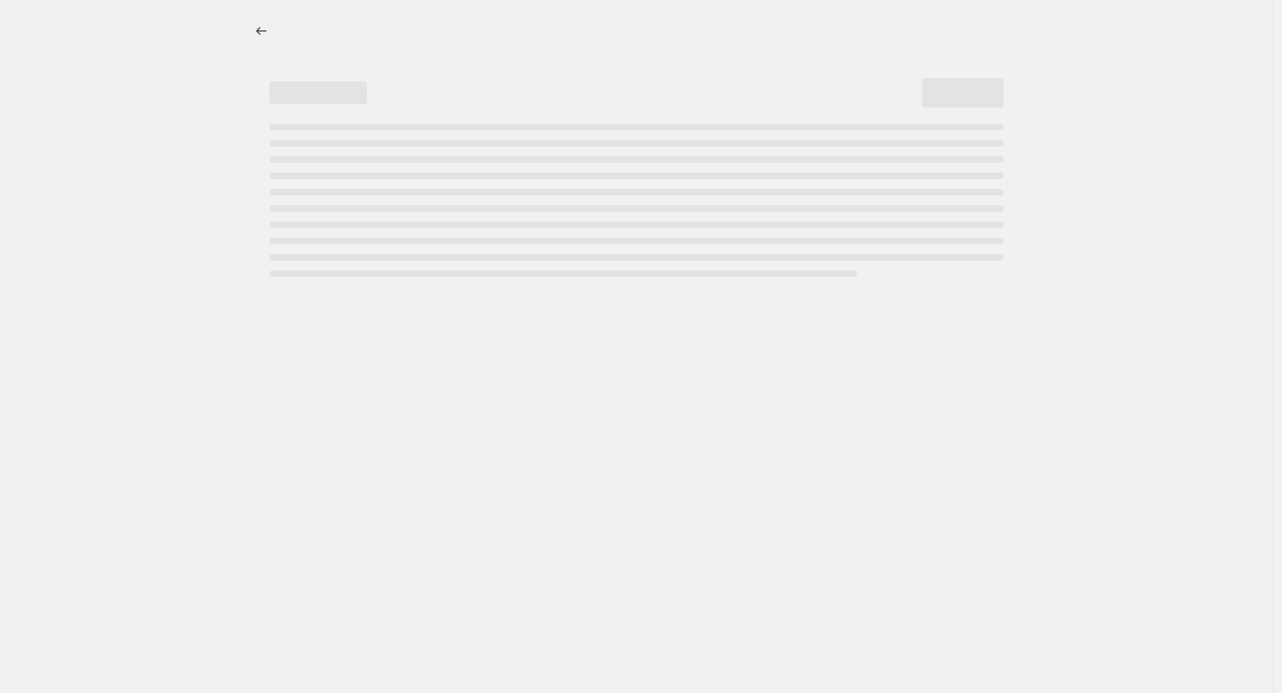
select select "percentage"
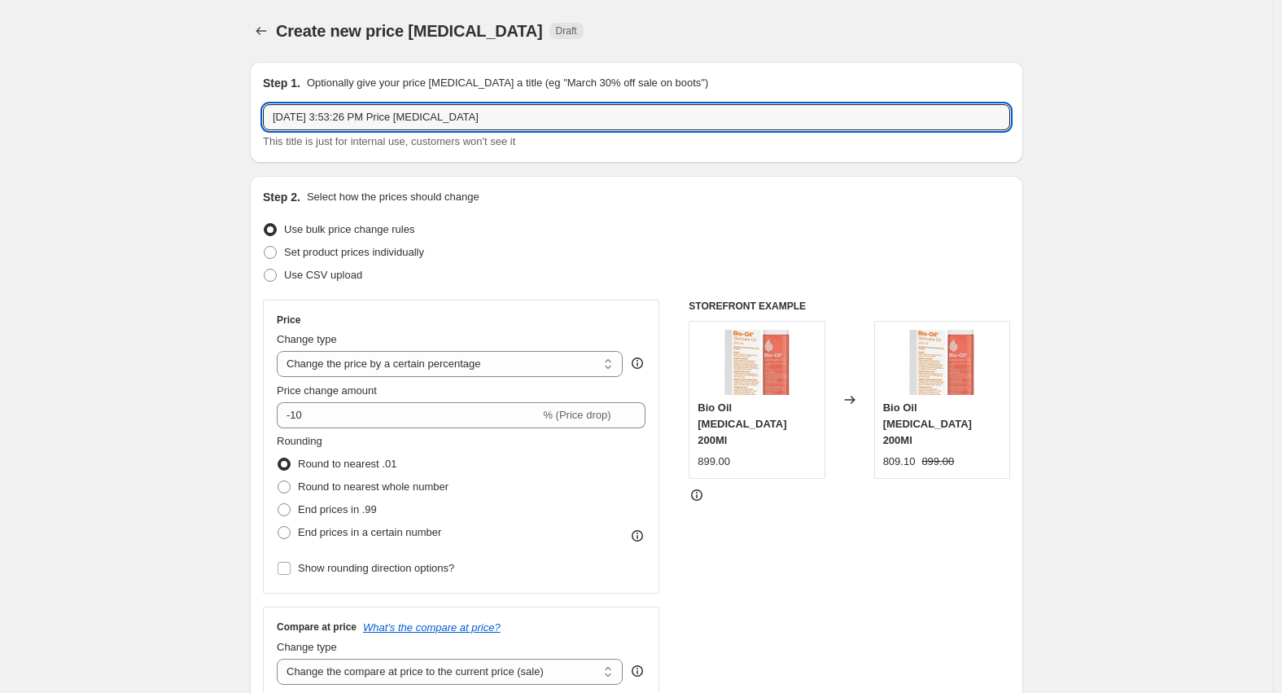
drag, startPoint x: 528, startPoint y: 121, endPoint x: 382, endPoint y: 152, distance: 149.0
click at [372, 128] on input "[DATE] 3:53:26 PM Price [MEDICAL_DATA]" at bounding box center [636, 117] width 747 height 26
click at [267, 37] on icon "Price change jobs" at bounding box center [261, 31] width 16 height 16
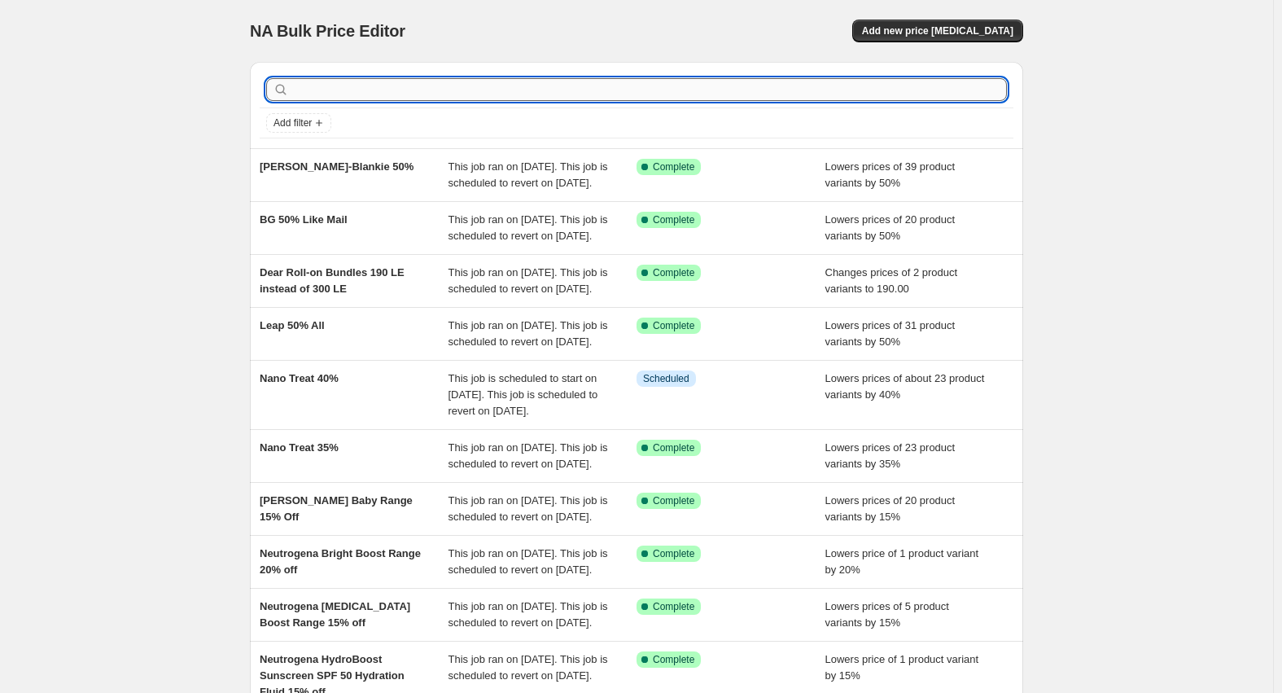
click at [425, 85] on input "text" at bounding box center [649, 89] width 715 height 23
paste input "Accu chek"
type input "Accu chek"
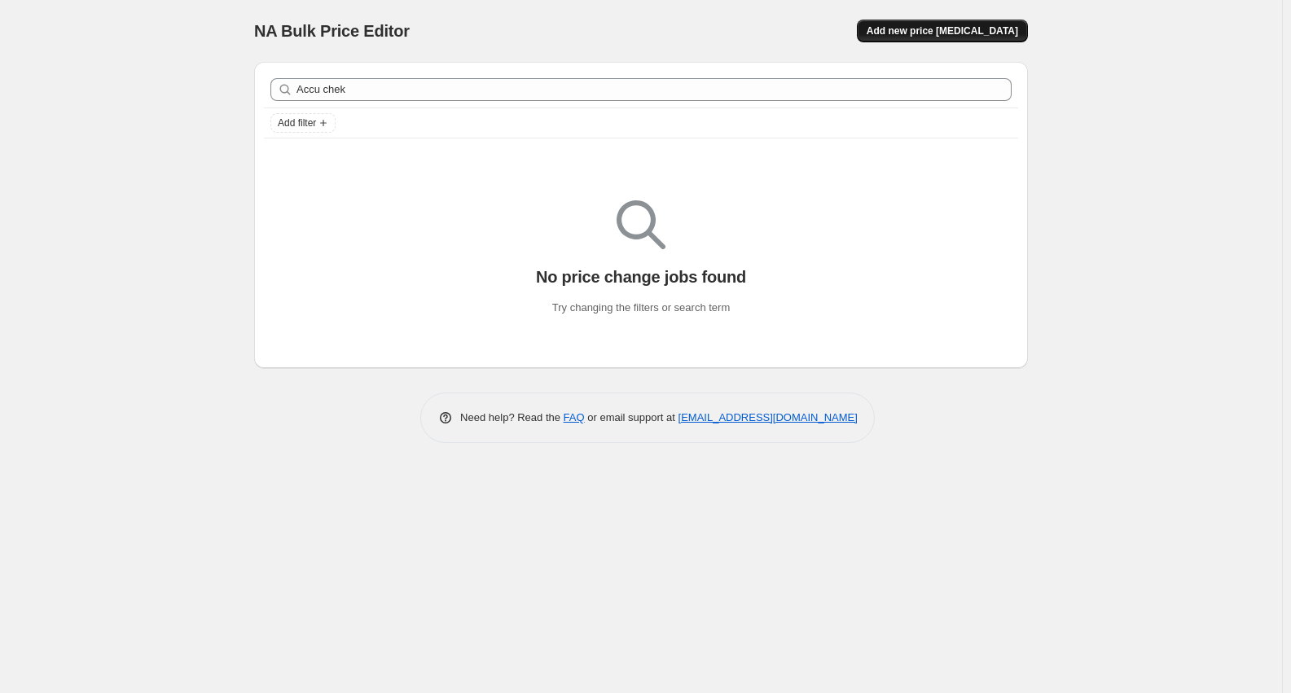
click at [967, 33] on span "Add new price [MEDICAL_DATA]" at bounding box center [941, 30] width 151 height 13
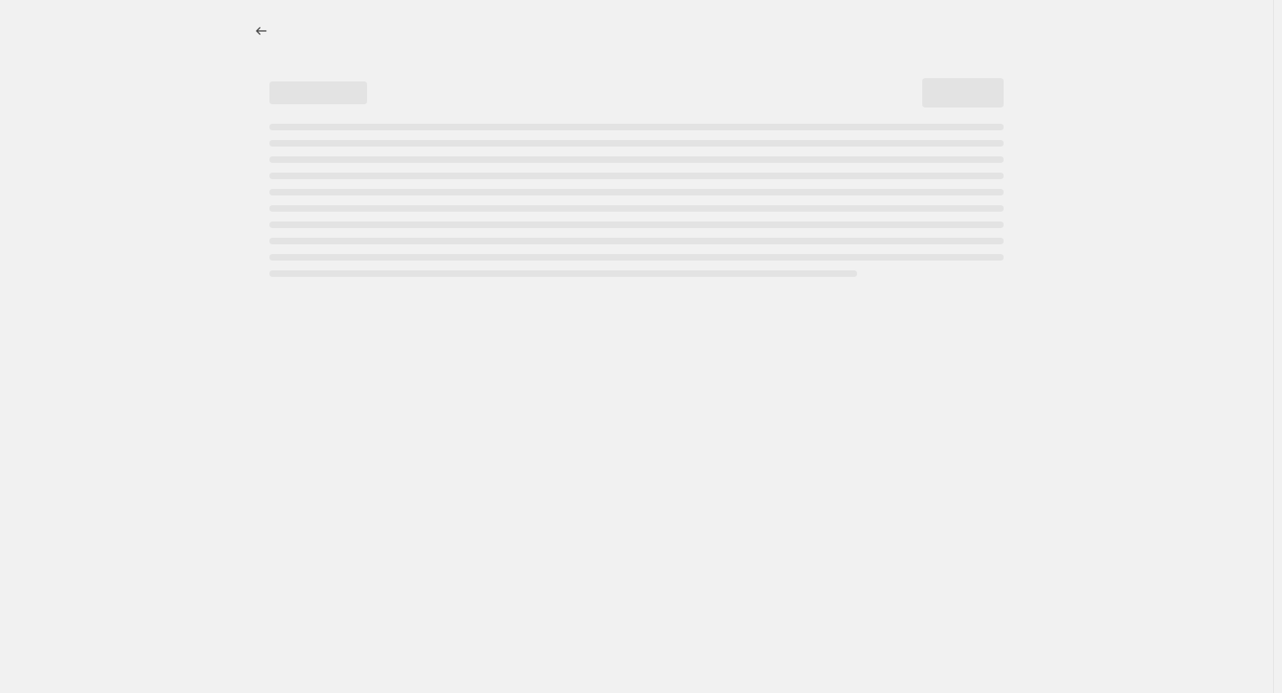
select select "percentage"
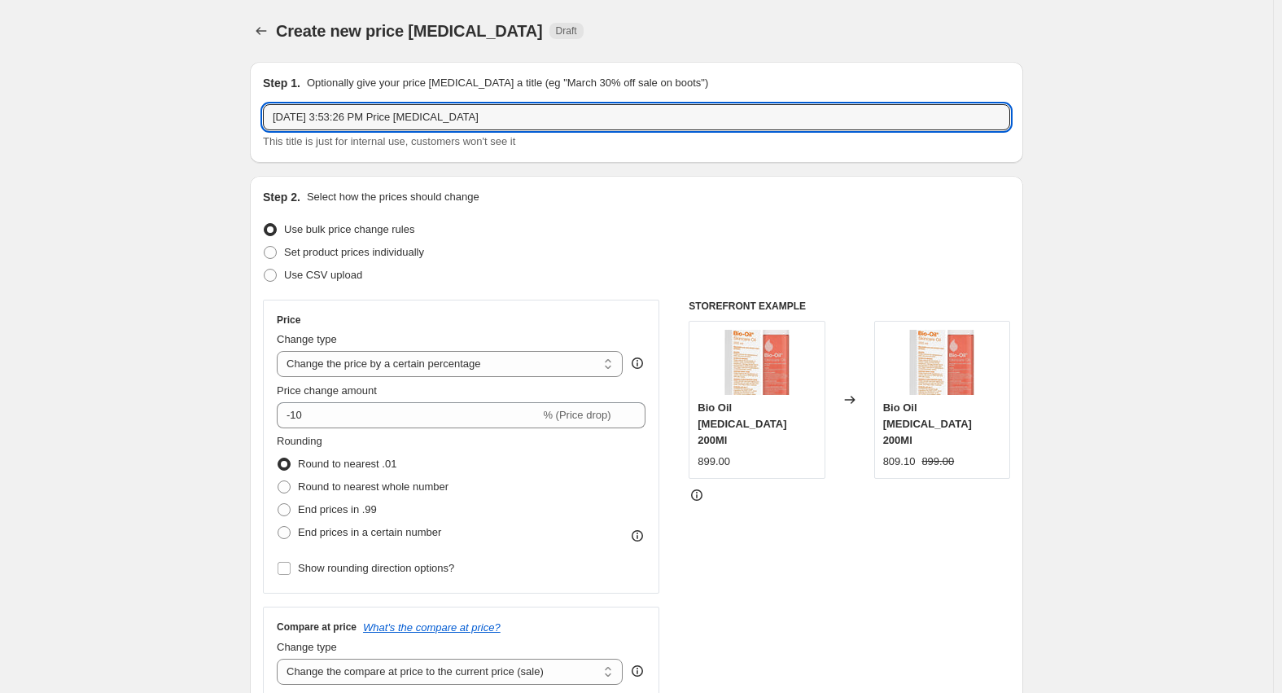
drag, startPoint x: 556, startPoint y: 117, endPoint x: 43, endPoint y: 117, distance: 513.0
paste input "ccu chek"
type input "Accu chek"
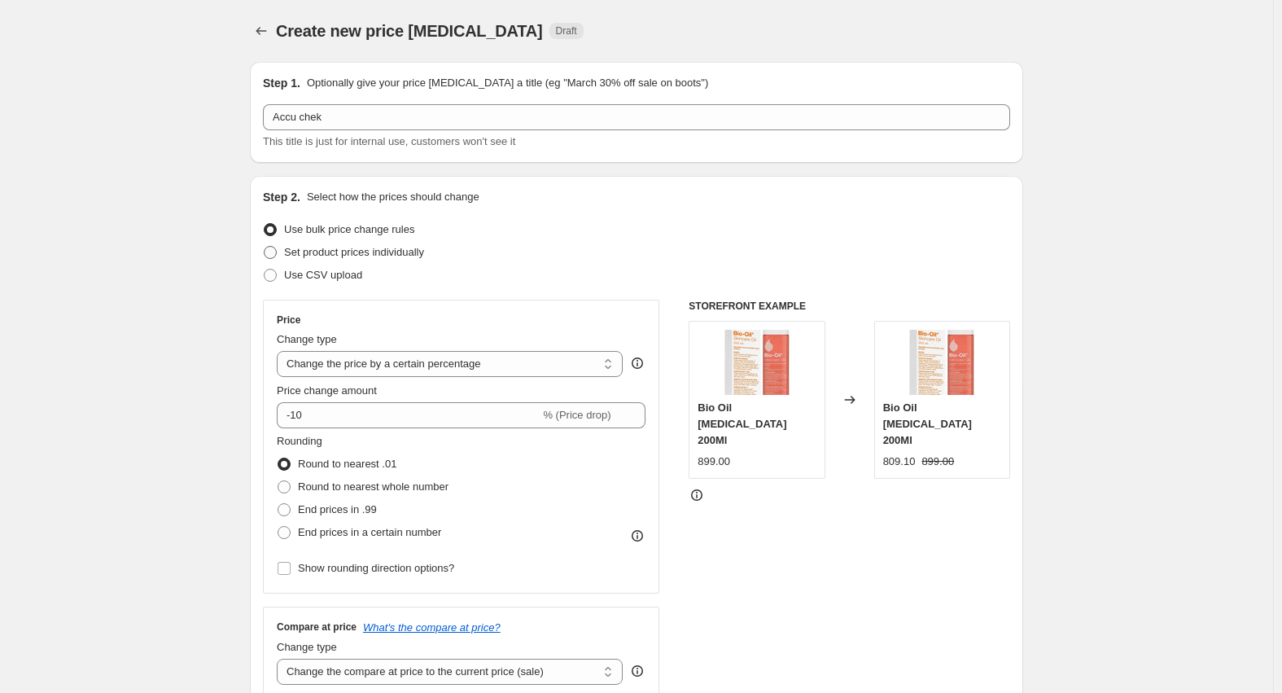
click at [375, 252] on span "Set product prices individually" at bounding box center [354, 252] width 140 height 12
click at [265, 247] on input "Set product prices individually" at bounding box center [264, 246] width 1 height 1
radio input "true"
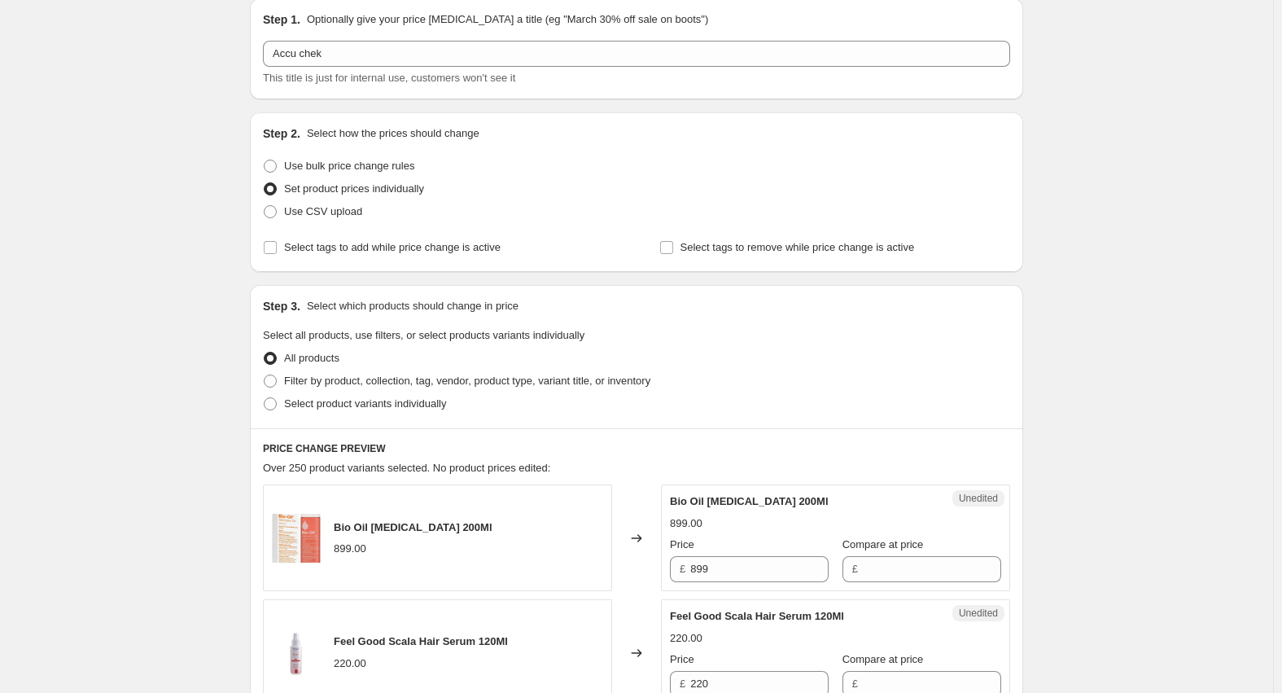
scroll to position [163, 0]
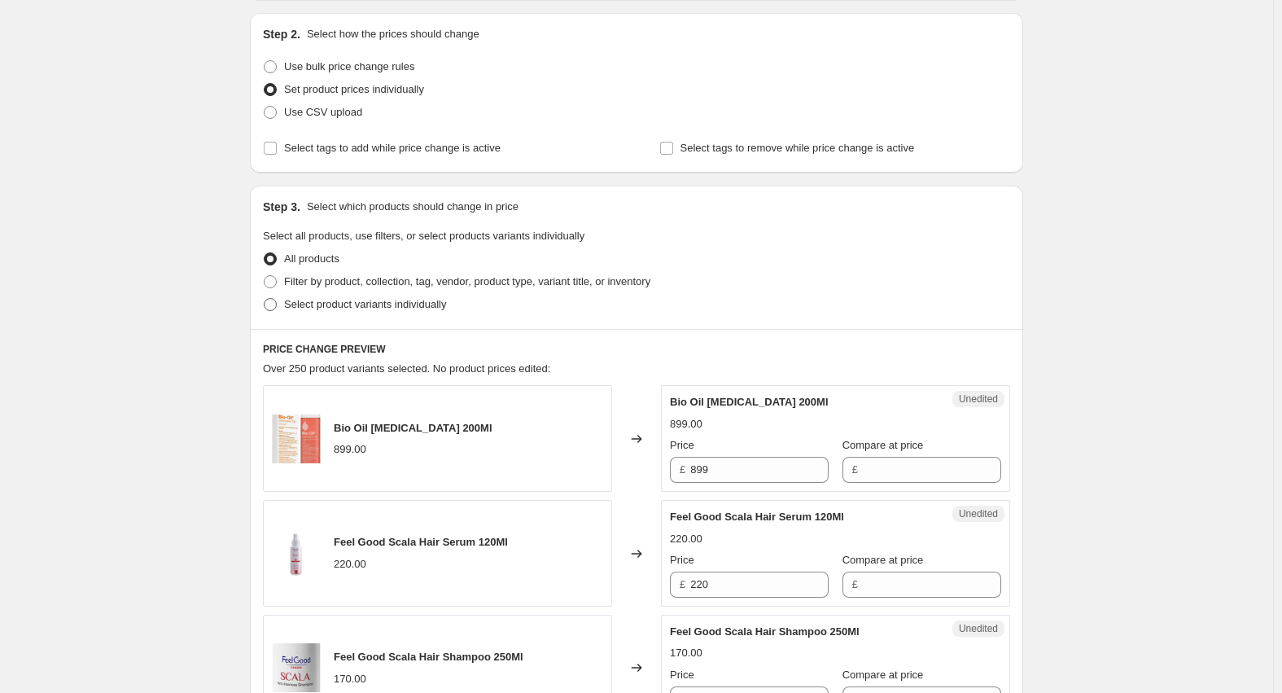
click at [320, 304] on span "Select product variants individually" at bounding box center [365, 304] width 162 height 12
click at [265, 299] on input "Select product variants individually" at bounding box center [264, 298] width 1 height 1
radio input "true"
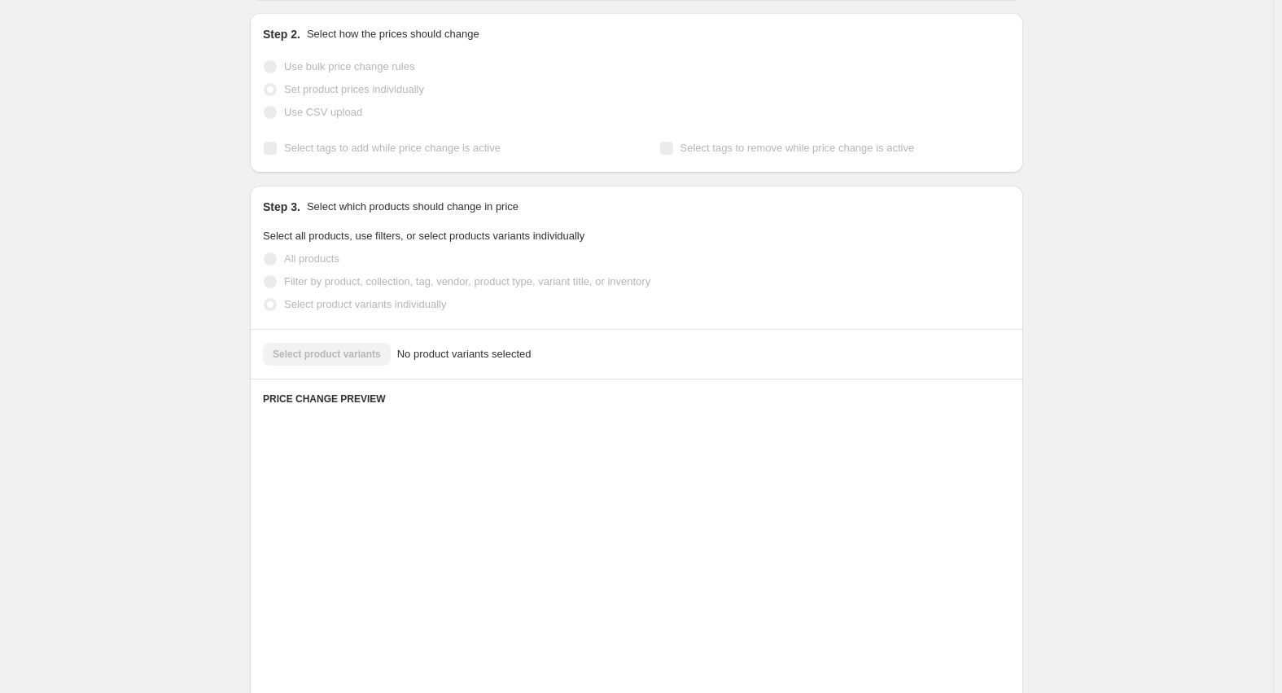
scroll to position [162, 0]
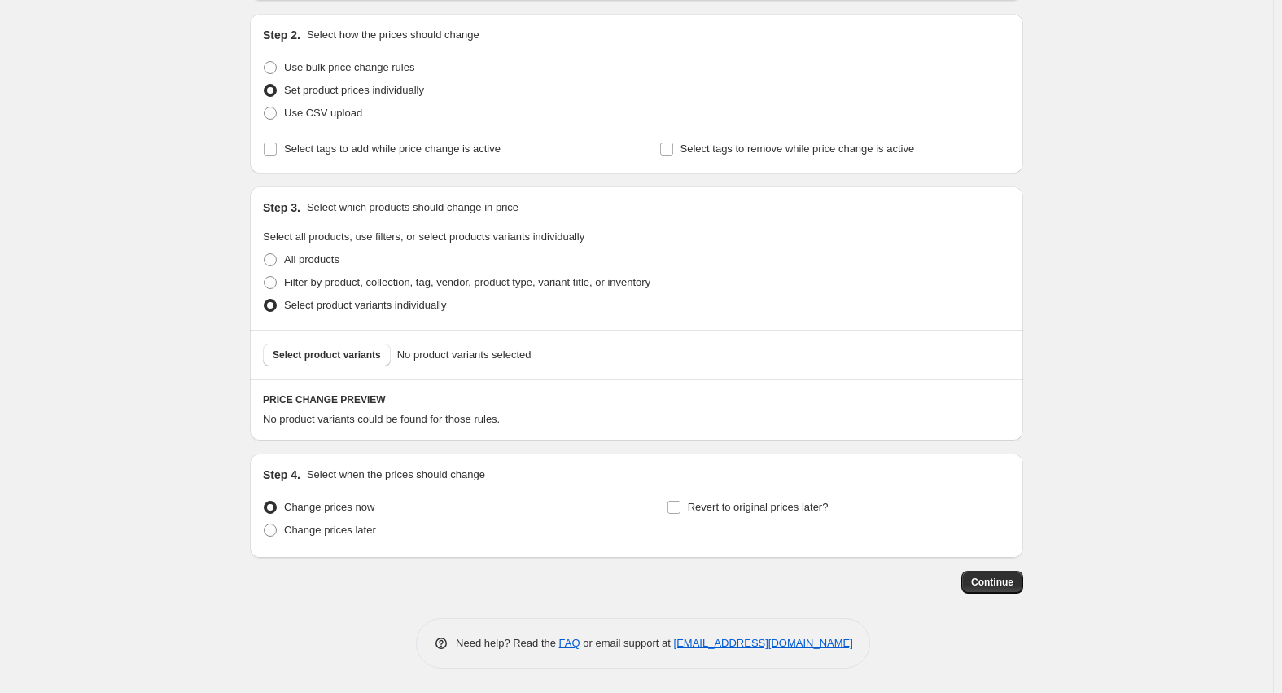
click at [319, 356] on span "Select product variants" at bounding box center [327, 354] width 108 height 13
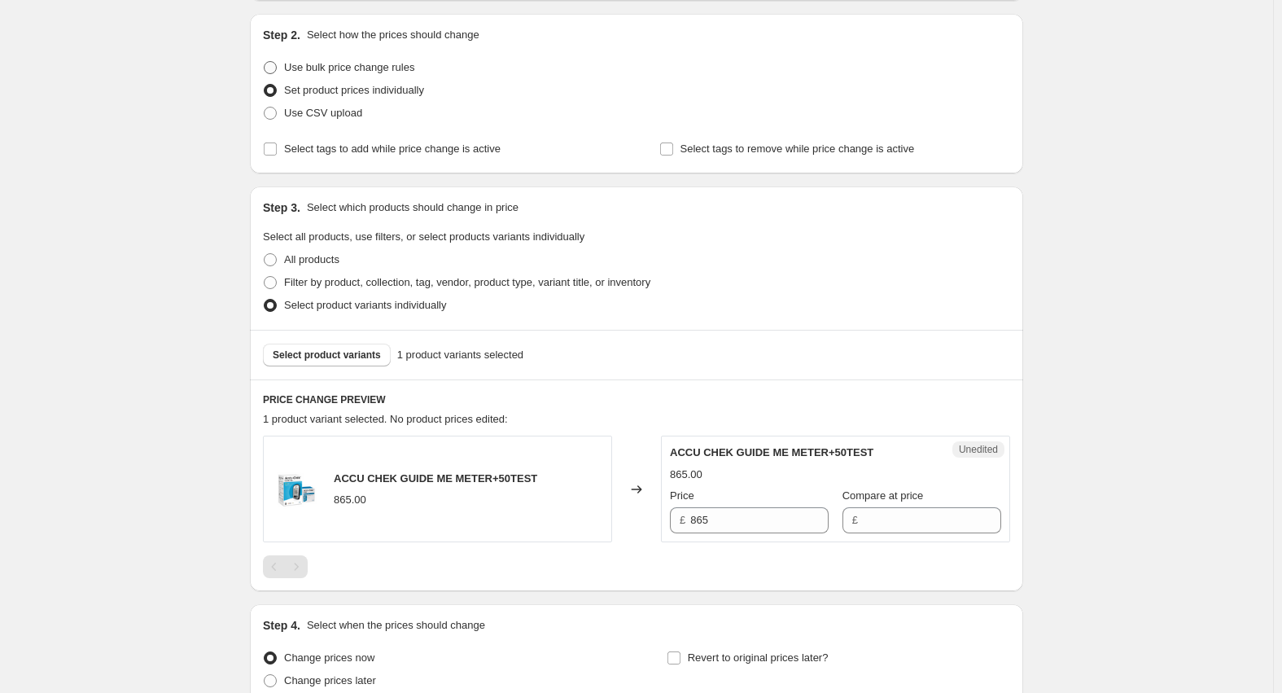
drag, startPoint x: 319, startPoint y: 356, endPoint x: 337, endPoint y: 68, distance: 288.8
click at [337, 68] on span "Use bulk price change rules" at bounding box center [349, 67] width 130 height 12
click at [265, 62] on input "Use bulk price change rules" at bounding box center [264, 61] width 1 height 1
radio input "true"
select select "percentage"
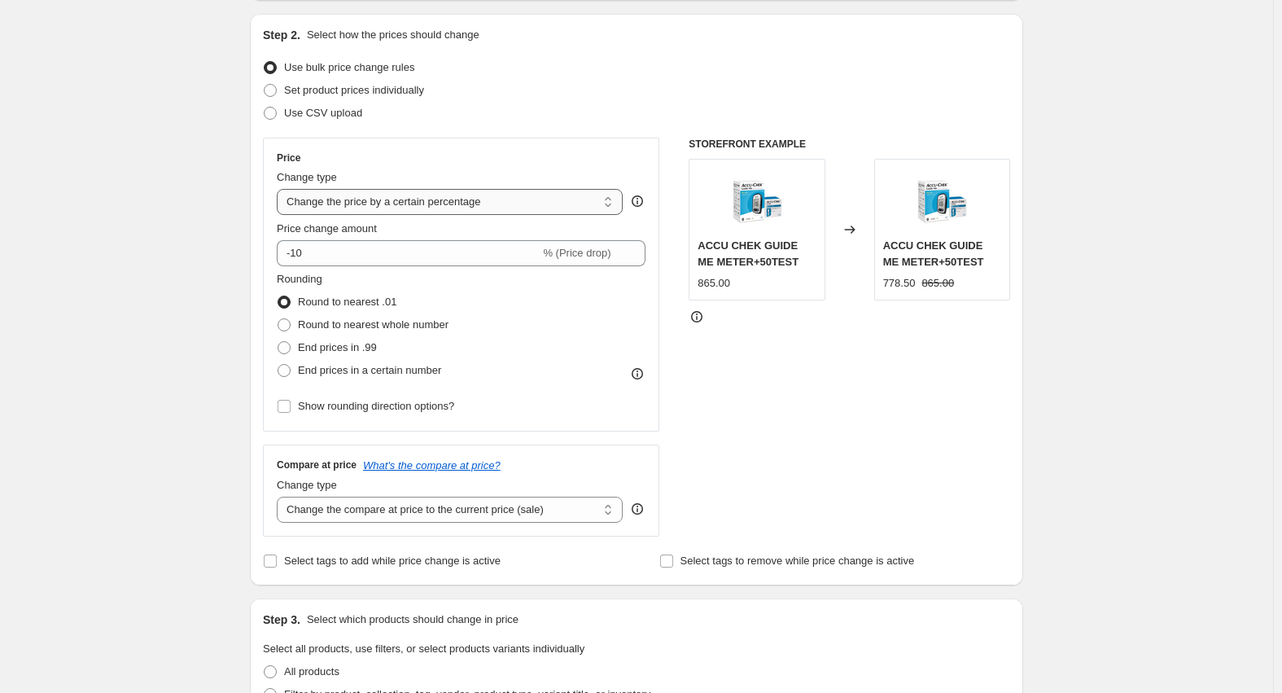
scroll to position [0, 0]
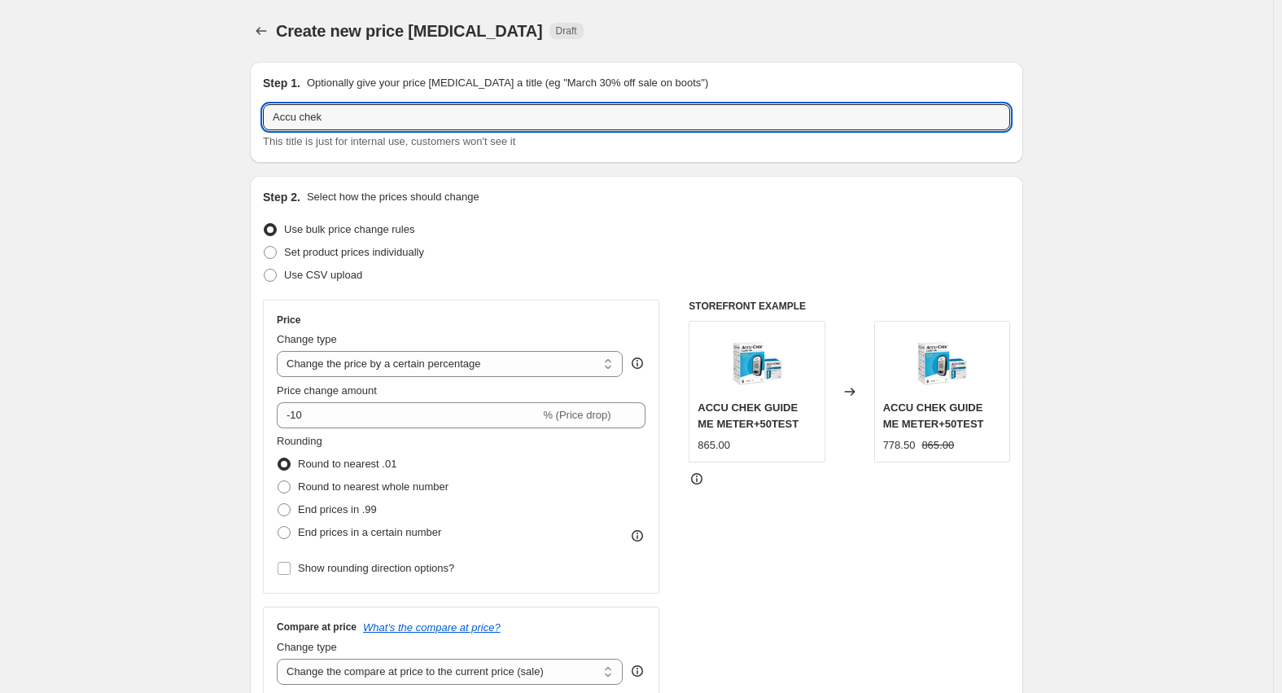
drag, startPoint x: 493, startPoint y: 111, endPoint x: 85, endPoint y: 106, distance: 407.2
click at [88, 106] on div "Create new price [MEDICAL_DATA]. This page is ready Create new price [MEDICAL_D…" at bounding box center [636, 689] width 1273 height 1378
paste input "-Chek Guide Me Monitor + 50 Strips"
click at [545, 116] on input "Accu-Chek Guide Me Monitor + 50 Strips 76" at bounding box center [636, 117] width 747 height 26
type input "Accu-Chek Guide Me Monitor + 50 Strips 765L.e"
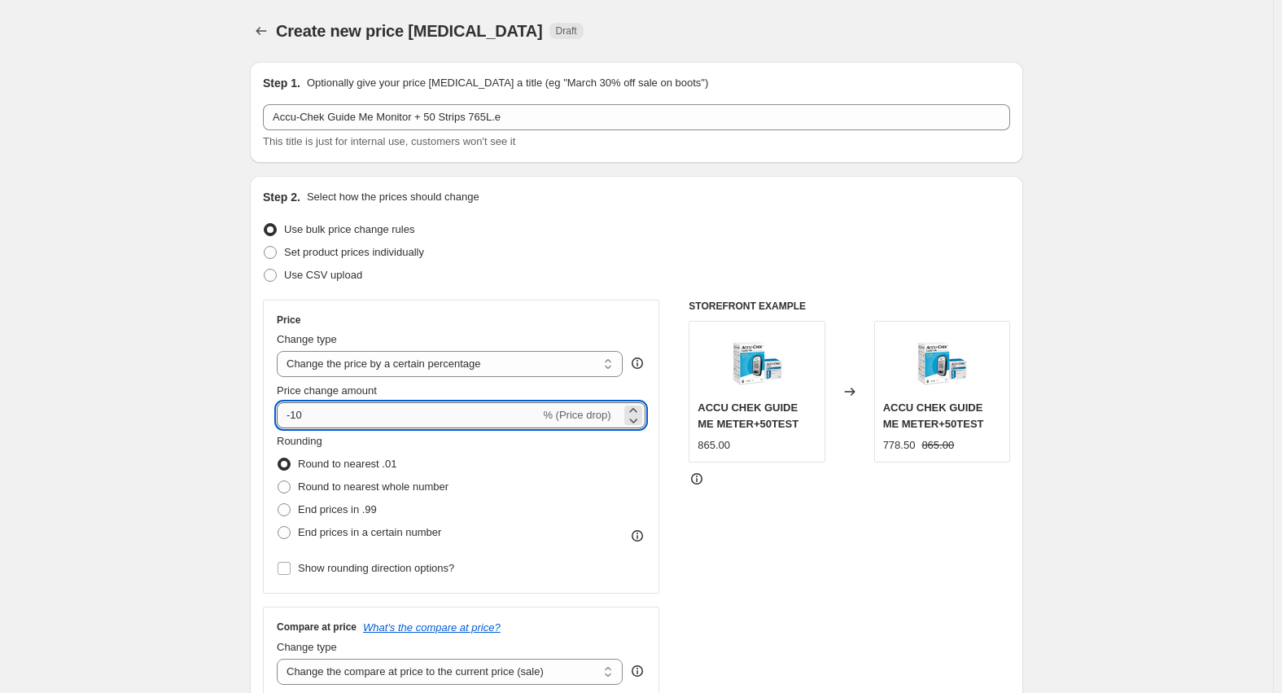
click at [340, 423] on input "-10" at bounding box center [408, 415] width 263 height 26
drag, startPoint x: 383, startPoint y: 364, endPoint x: 375, endPoint y: 373, distance: 11.6
click at [383, 364] on select "Change the price to a certain amount Change the price by a certain amount Chang…" at bounding box center [450, 364] width 346 height 26
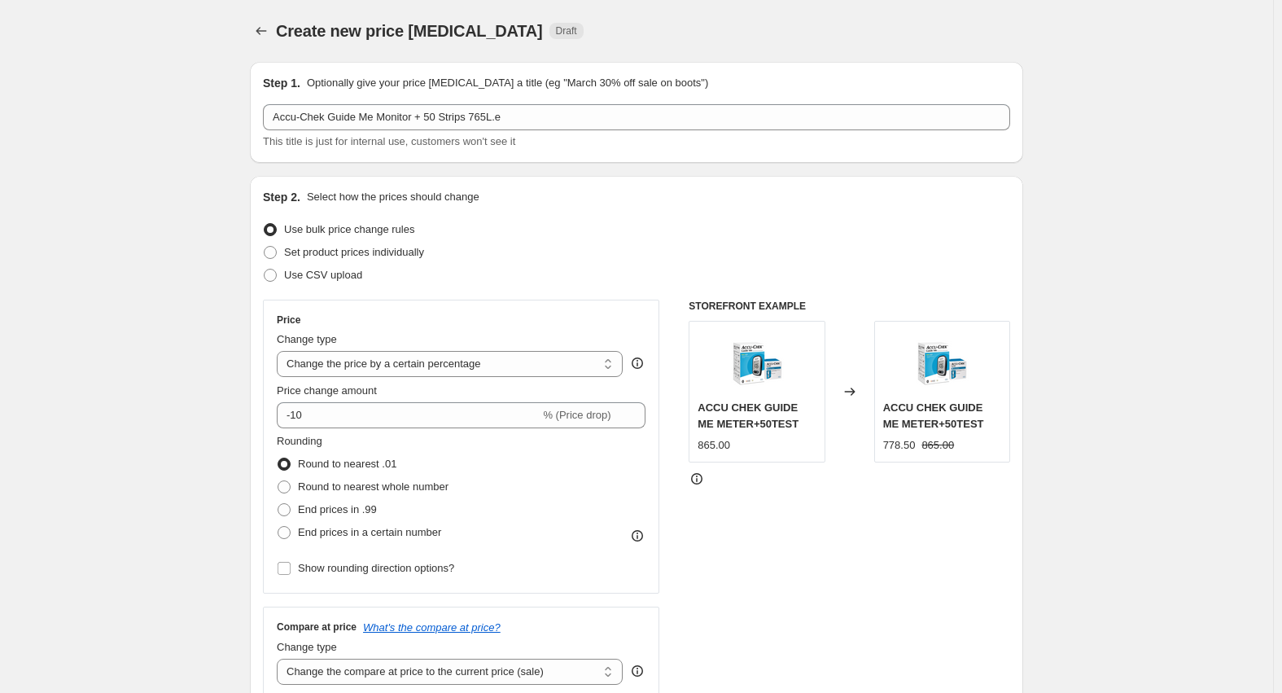
select select "to"
click at [281, 351] on select "Change the price to a certain amount Change the price by a certain amount Chang…" at bounding box center [450, 364] width 346 height 26
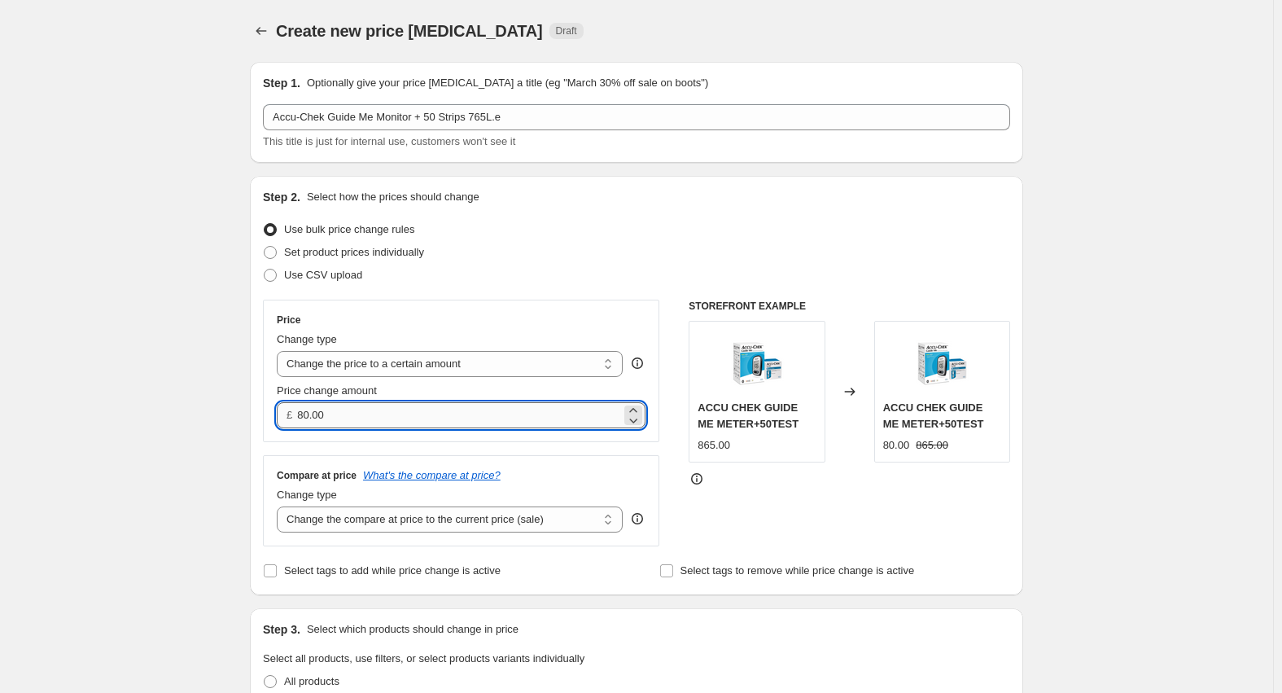
click at [366, 410] on input "80.00" at bounding box center [458, 415] width 323 height 26
type input "765.00"
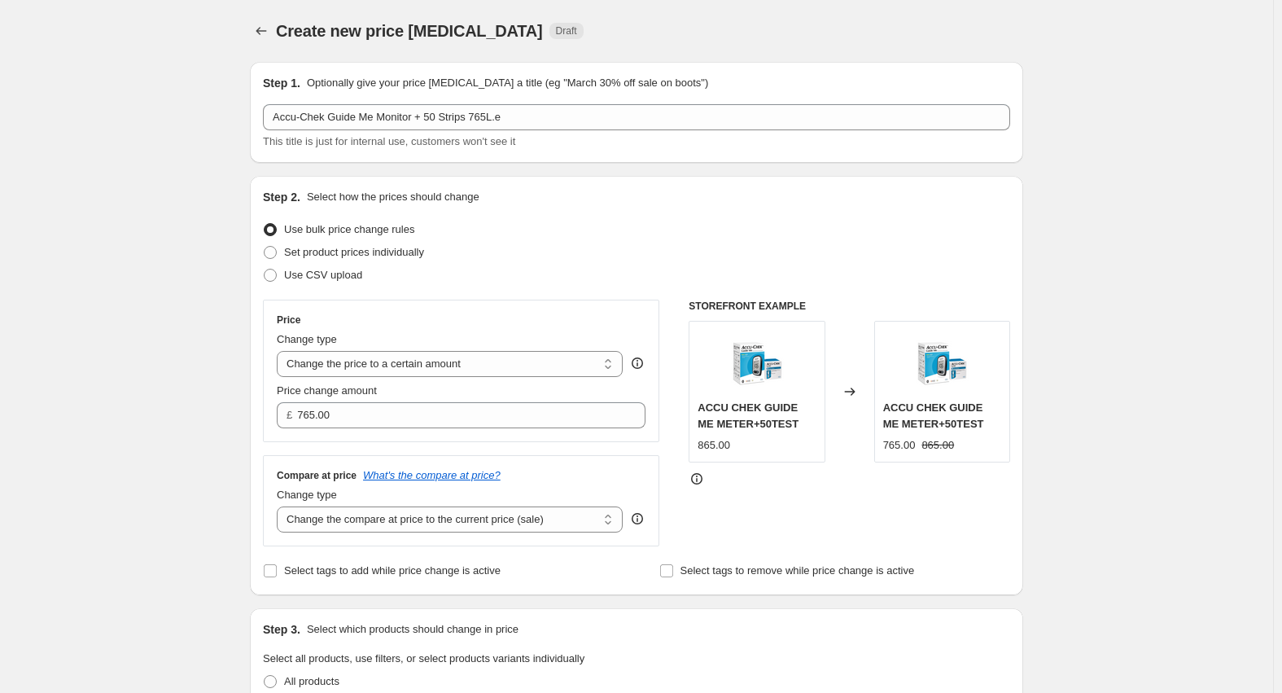
click at [118, 416] on div "Create new price [MEDICAL_DATA]. This page is ready Create new price [MEDICAL_D…" at bounding box center [636, 613] width 1273 height 1226
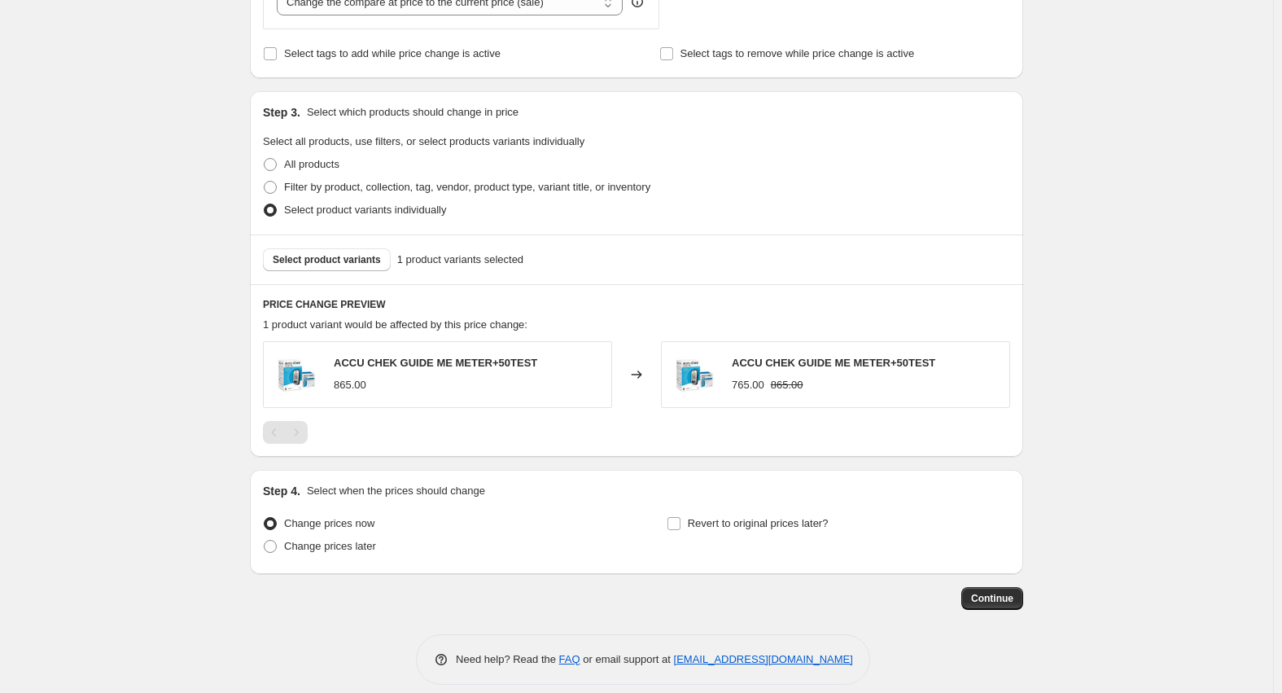
scroll to position [534, 0]
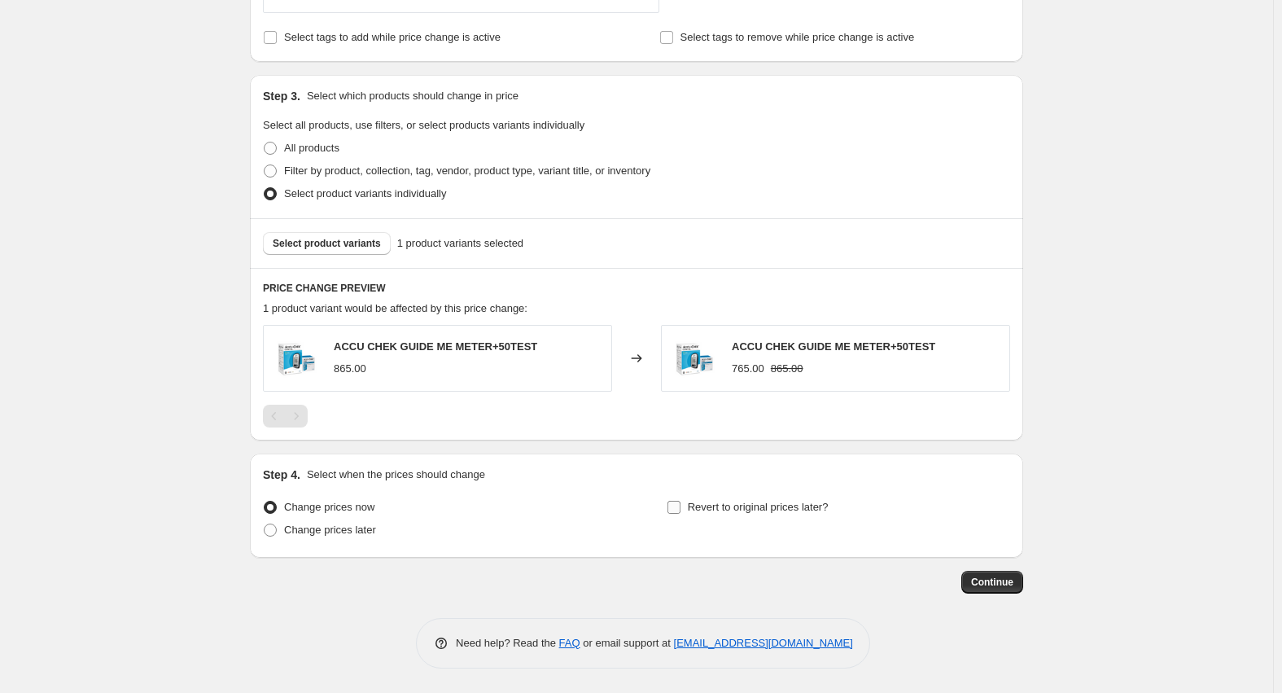
click at [763, 507] on span "Revert to original prices later?" at bounding box center [758, 507] width 141 height 12
click at [681, 507] on input "Revert to original prices later?" at bounding box center [674, 507] width 13 height 13
checkbox input "true"
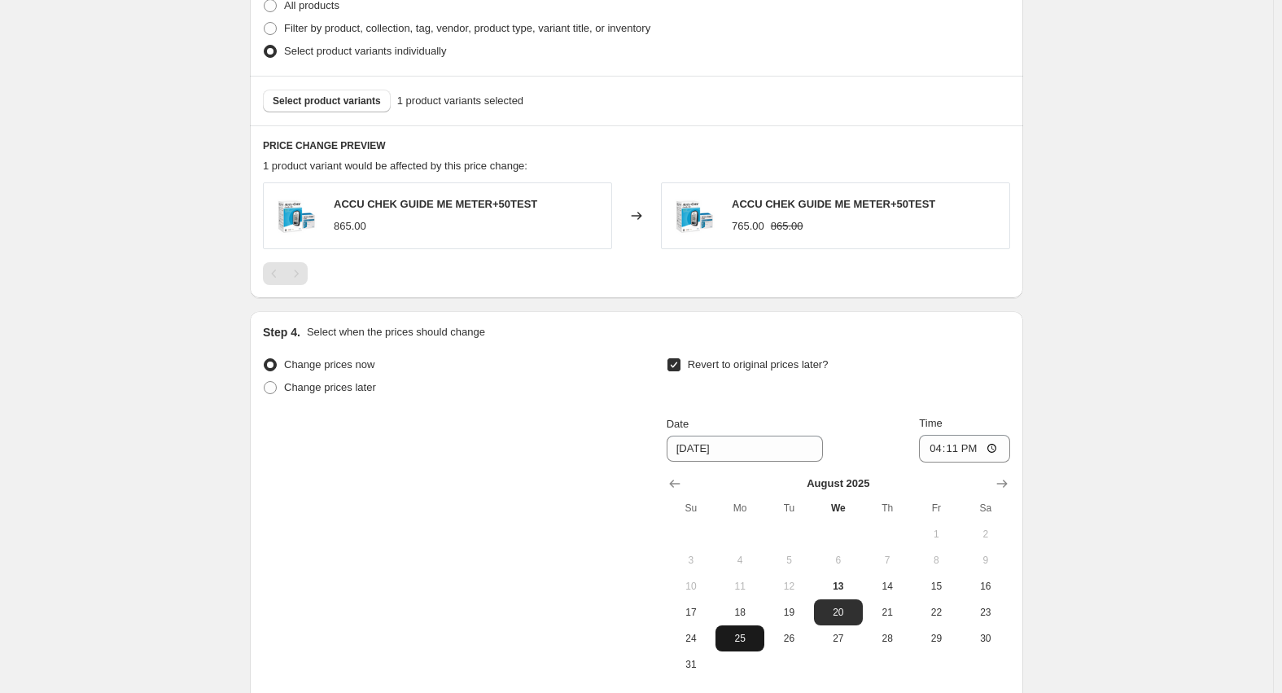
scroll to position [839, 0]
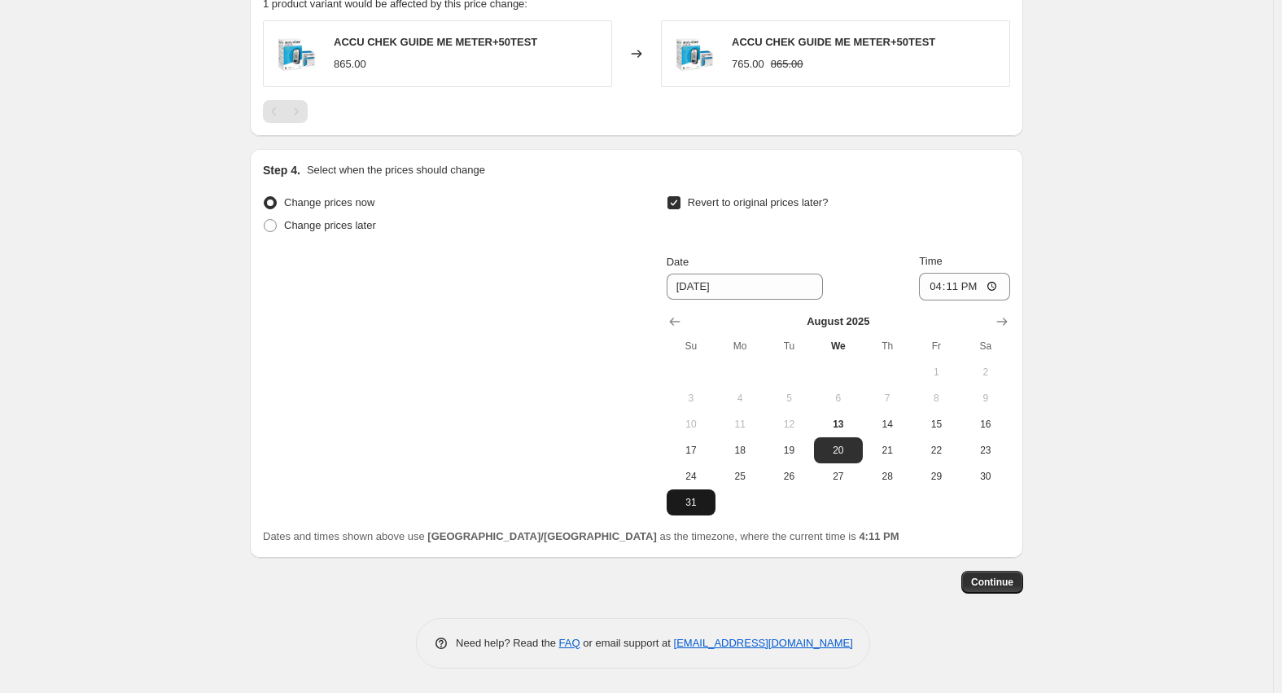
click at [702, 502] on span "31" at bounding box center [691, 502] width 36 height 13
type input "[DATE]"
click at [935, 292] on input "16:11" at bounding box center [964, 287] width 91 height 28
type input "23:59"
click at [1014, 583] on span "Continue" at bounding box center [992, 582] width 42 height 13
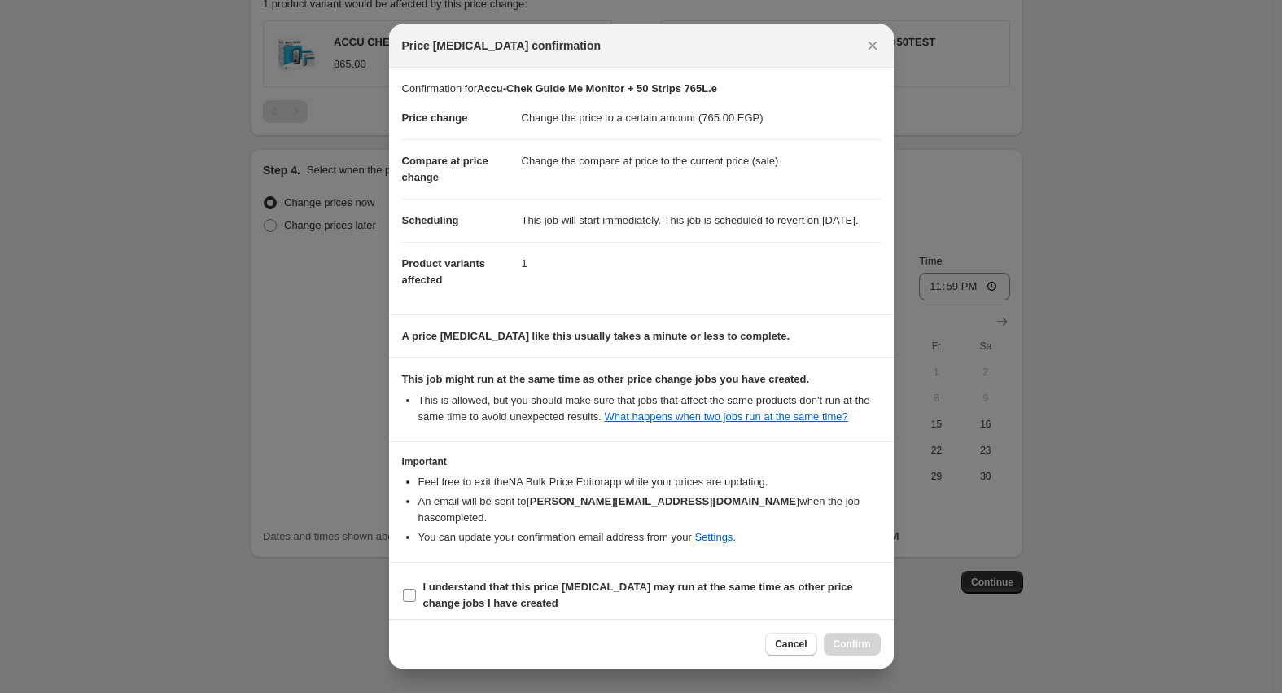
click at [472, 602] on b "I understand that this price [MEDICAL_DATA] may run at the same time as other p…" at bounding box center [638, 595] width 430 height 28
click at [416, 602] on input "I understand that this price [MEDICAL_DATA] may run at the same time as other p…" at bounding box center [409, 595] width 13 height 13
checkbox input "true"
click at [891, 650] on div "Cancel Confirm" at bounding box center [641, 644] width 505 height 50
click at [868, 649] on span "Confirm" at bounding box center [852, 644] width 37 height 13
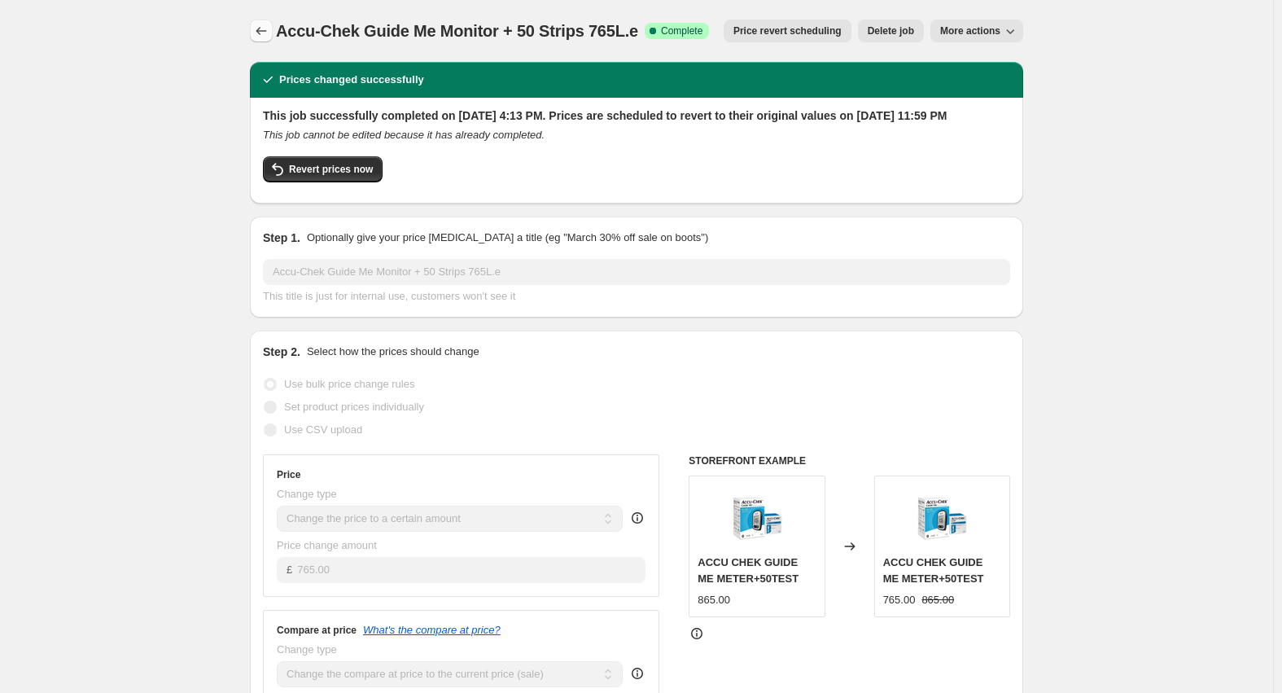
click at [265, 31] on icon "Price change jobs" at bounding box center [261, 31] width 16 height 16
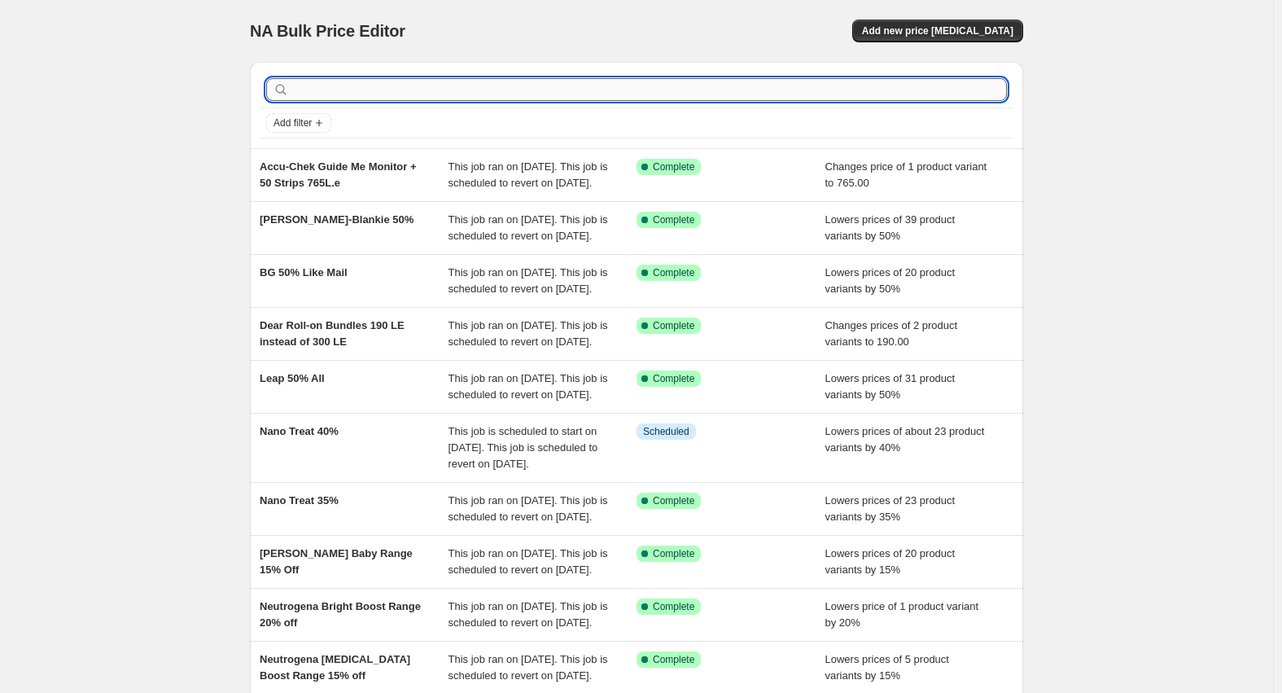
click at [513, 87] on input "text" at bounding box center [649, 89] width 715 height 23
paste input "[PERSON_NAME] marks"
type input "[PERSON_NAME] marks"
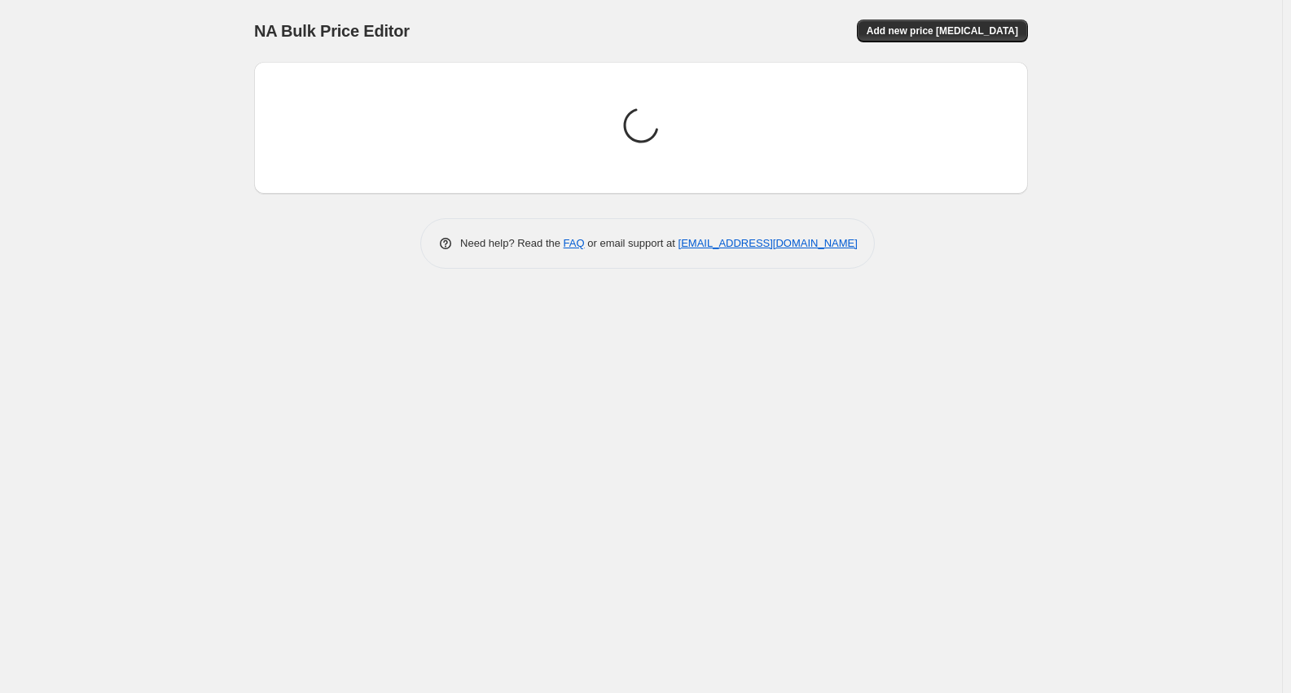
drag, startPoint x: 320, startPoint y: 87, endPoint x: 650, endPoint y: 101, distance: 330.1
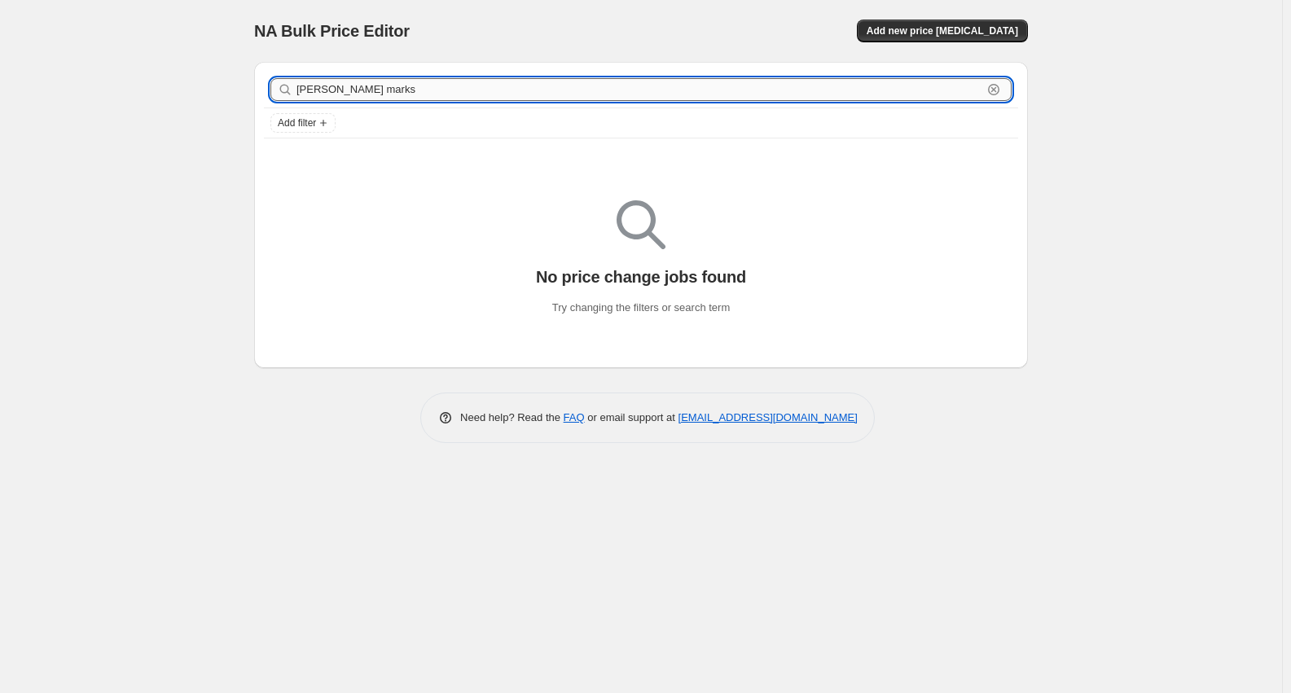
drag, startPoint x: 322, startPoint y: 91, endPoint x: 665, endPoint y: 86, distance: 342.8
click at [650, 87] on input "[PERSON_NAME] marks" at bounding box center [639, 89] width 686 height 23
type input "LEDA"
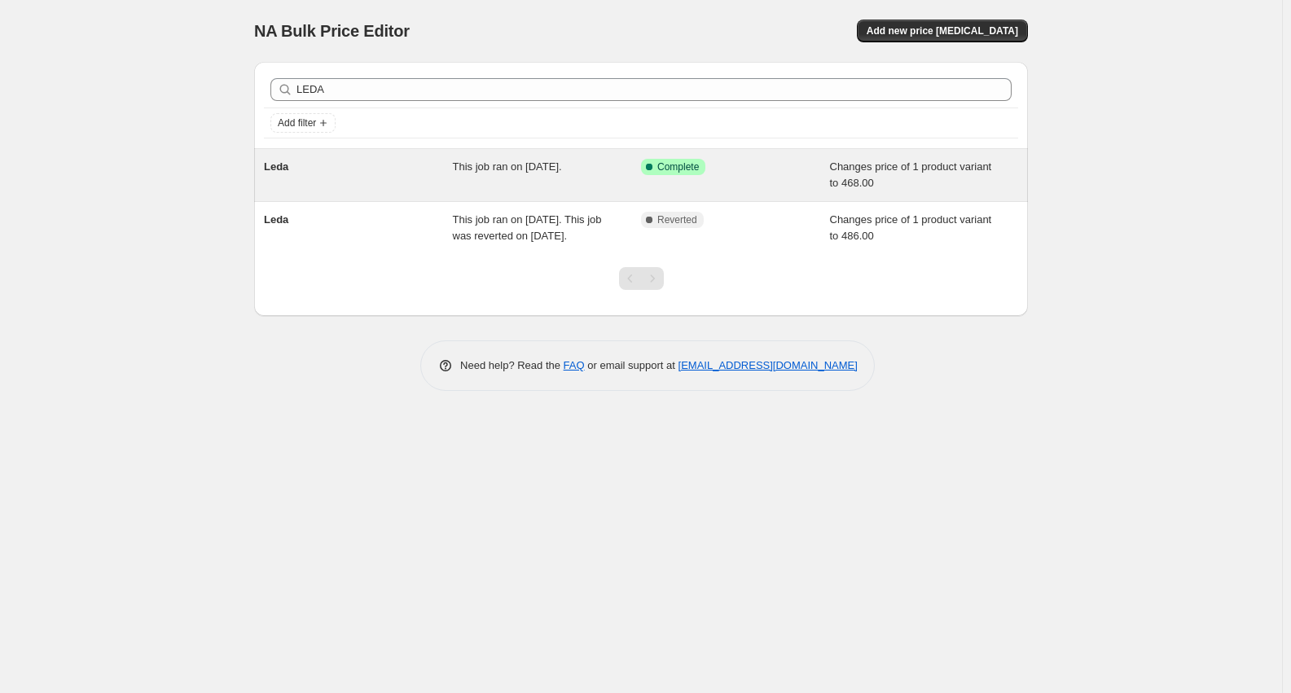
click at [289, 164] on div "Leda" at bounding box center [358, 175] width 189 height 33
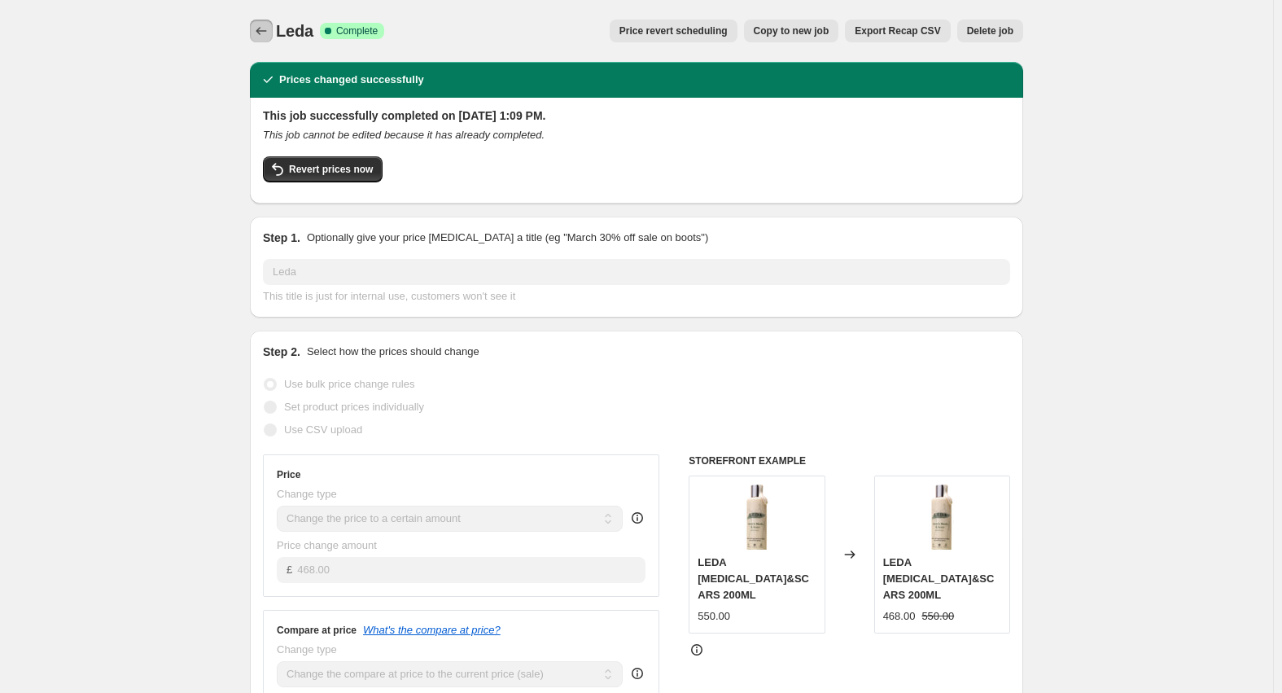
click at [269, 34] on icon "Price change jobs" at bounding box center [261, 31] width 16 height 16
